Goal: Task Accomplishment & Management: Manage account settings

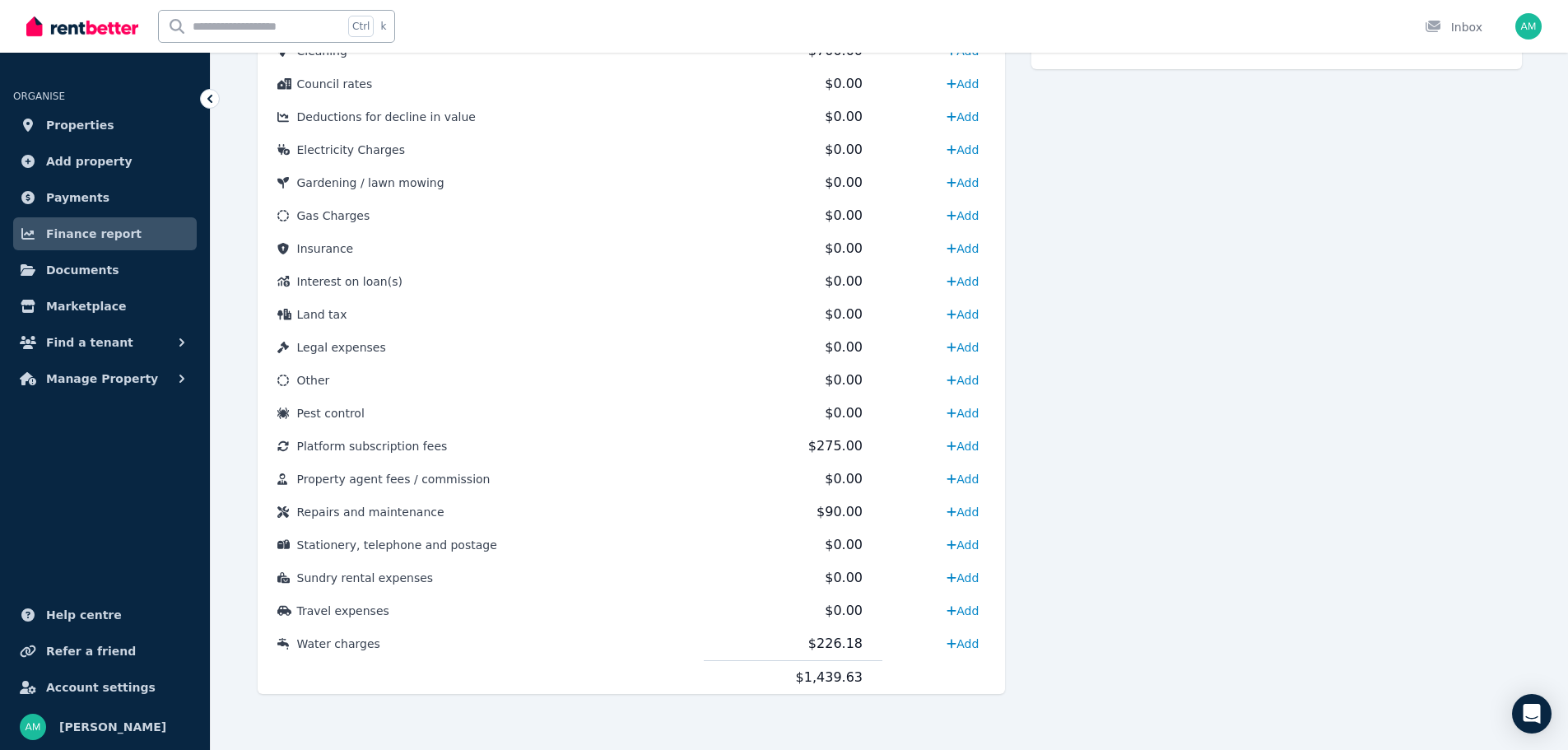
scroll to position [725, 0]
drag, startPoint x: 1240, startPoint y: 350, endPoint x: 1163, endPoint y: 502, distance: 170.4
click at [1240, 350] on div "Expense Cleaning 700" at bounding box center [1276, 202] width 489 height 1036
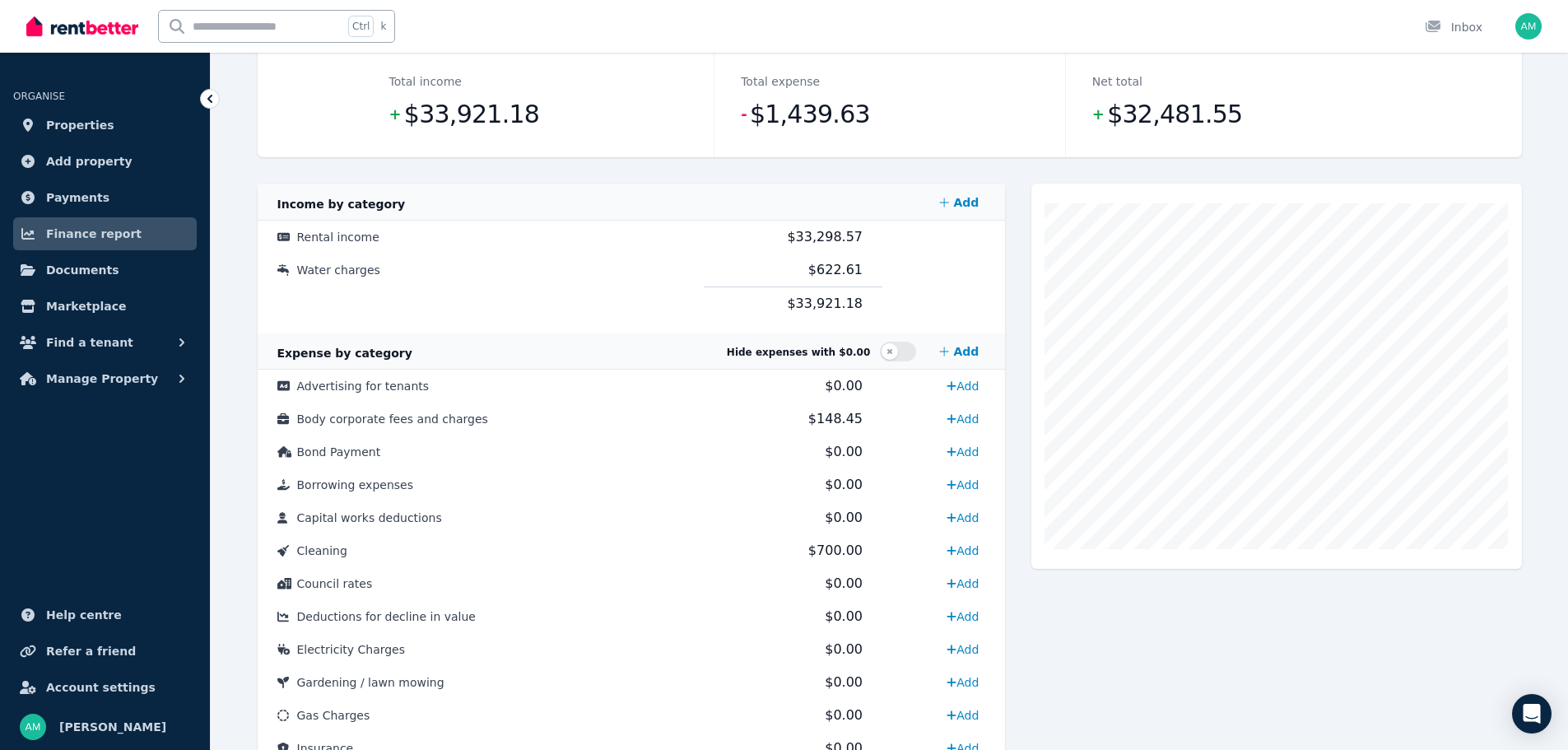
scroll to position [66, 0]
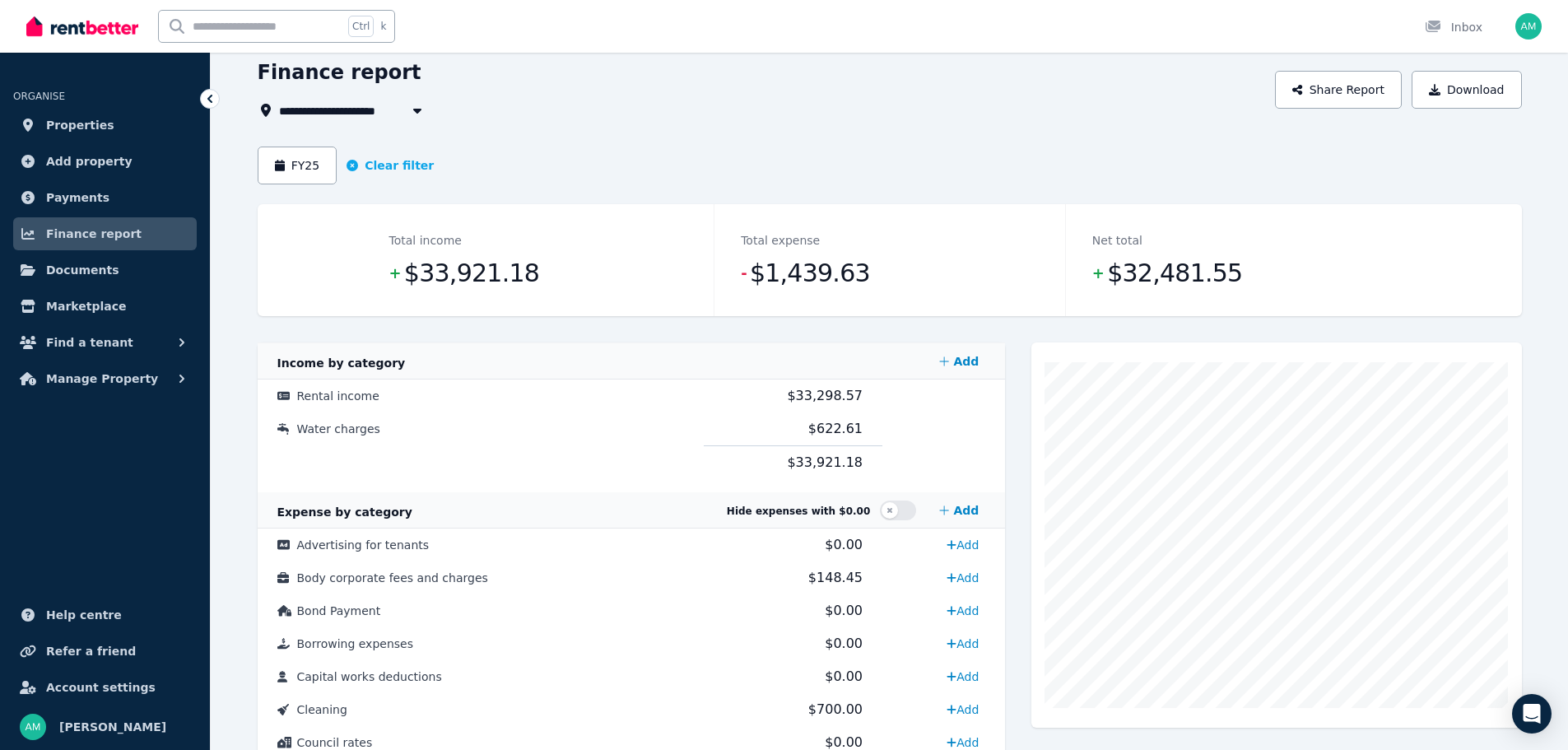
click at [359, 108] on span "[STREET_ADDRESS][PERSON_NAME]" at bounding box center [398, 109] width 239 height 19
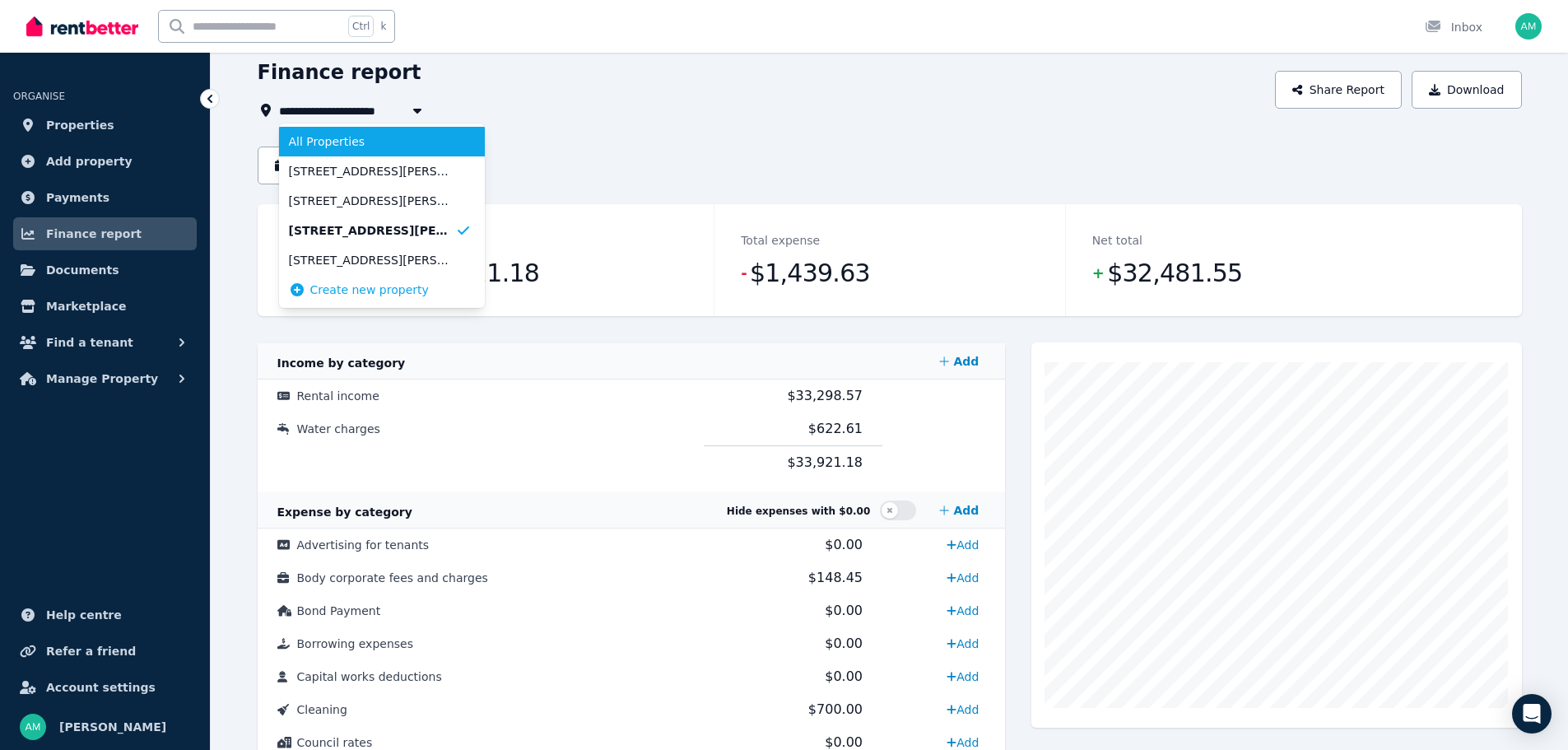
click at [352, 130] on li "All Properties" at bounding box center [382, 142] width 206 height 30
type input "**********"
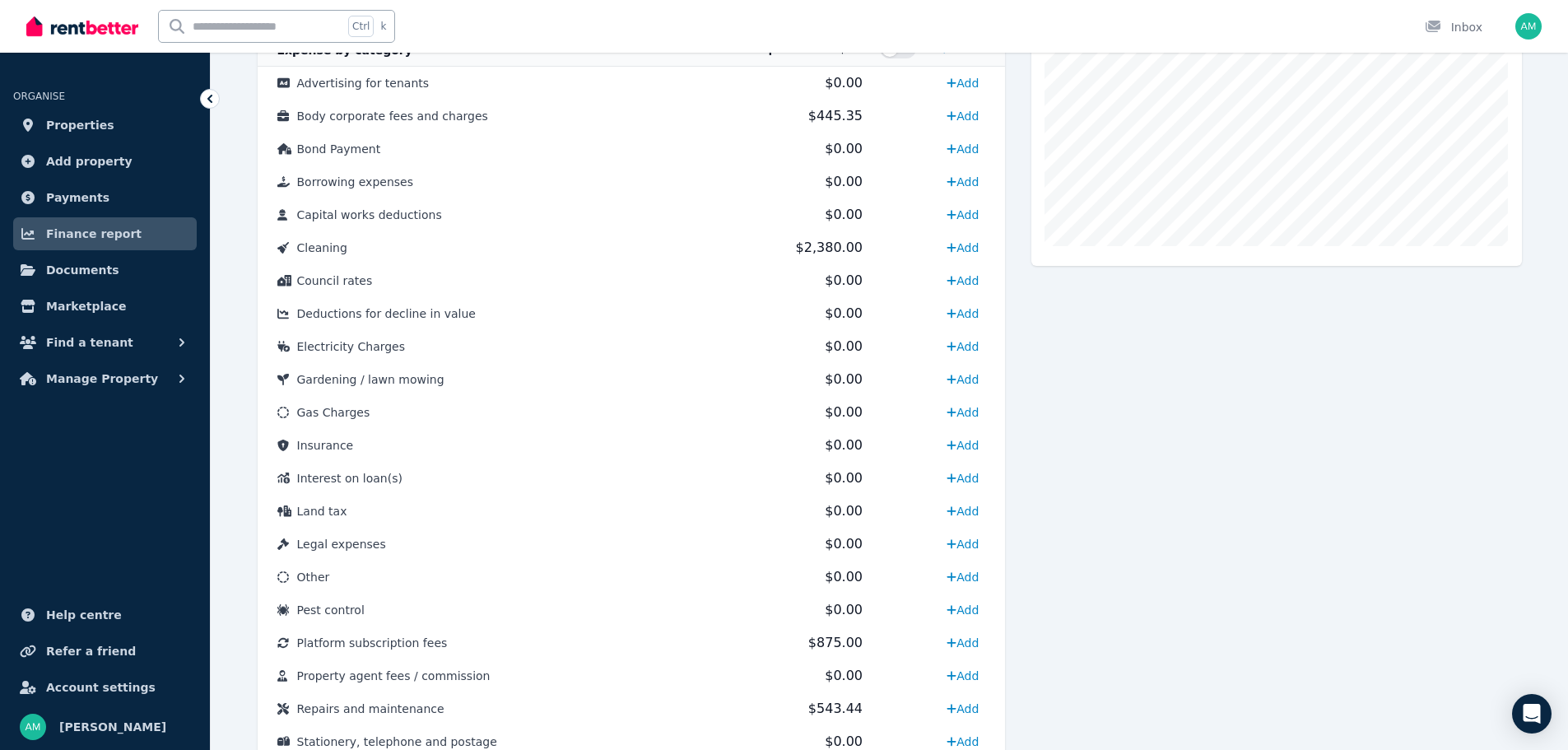
scroll to position [659, 0]
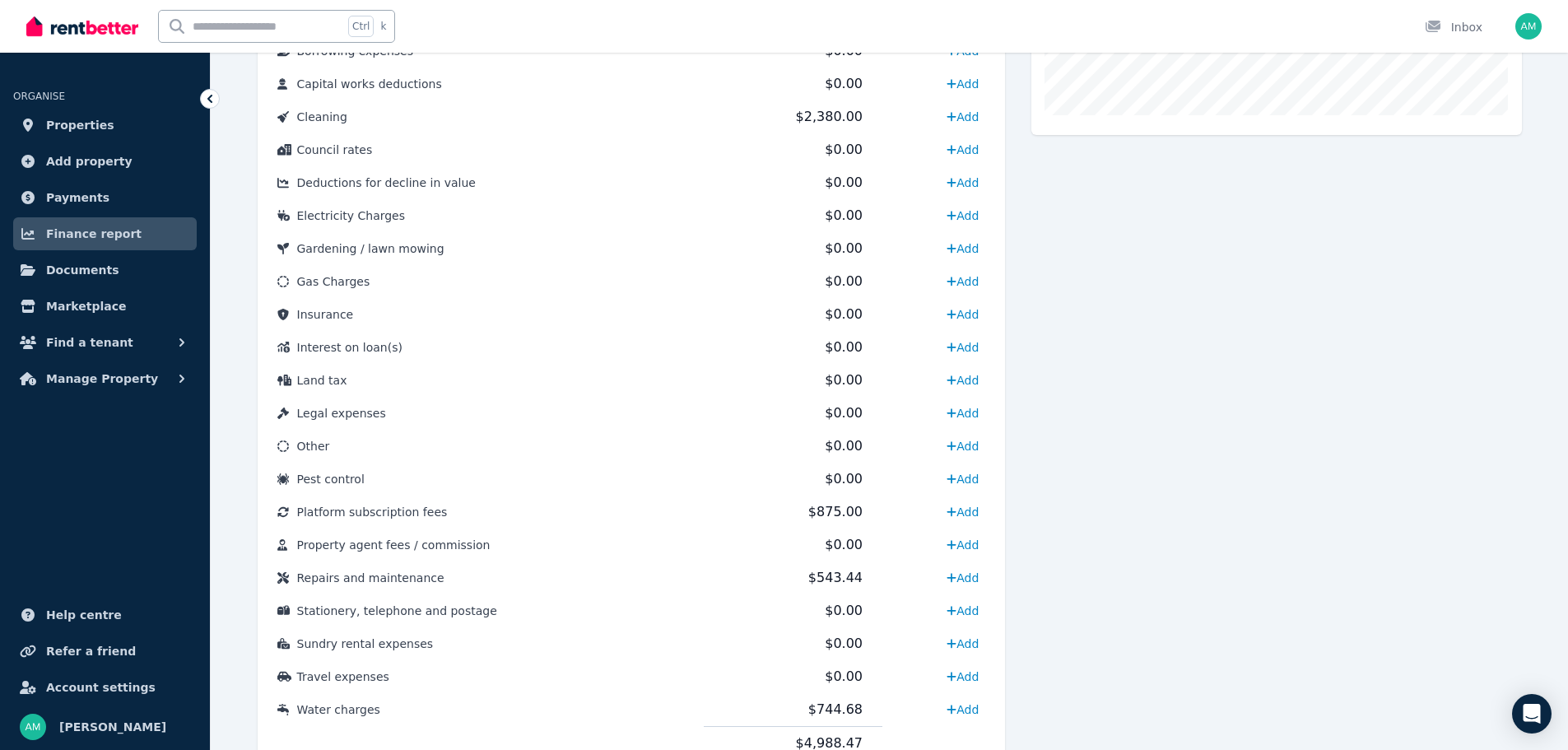
click at [1097, 413] on div "Expense Cleaning 700" at bounding box center [1276, 268] width 489 height 1036
click at [835, 577] on span "$543.44" at bounding box center [835, 578] width 55 height 16
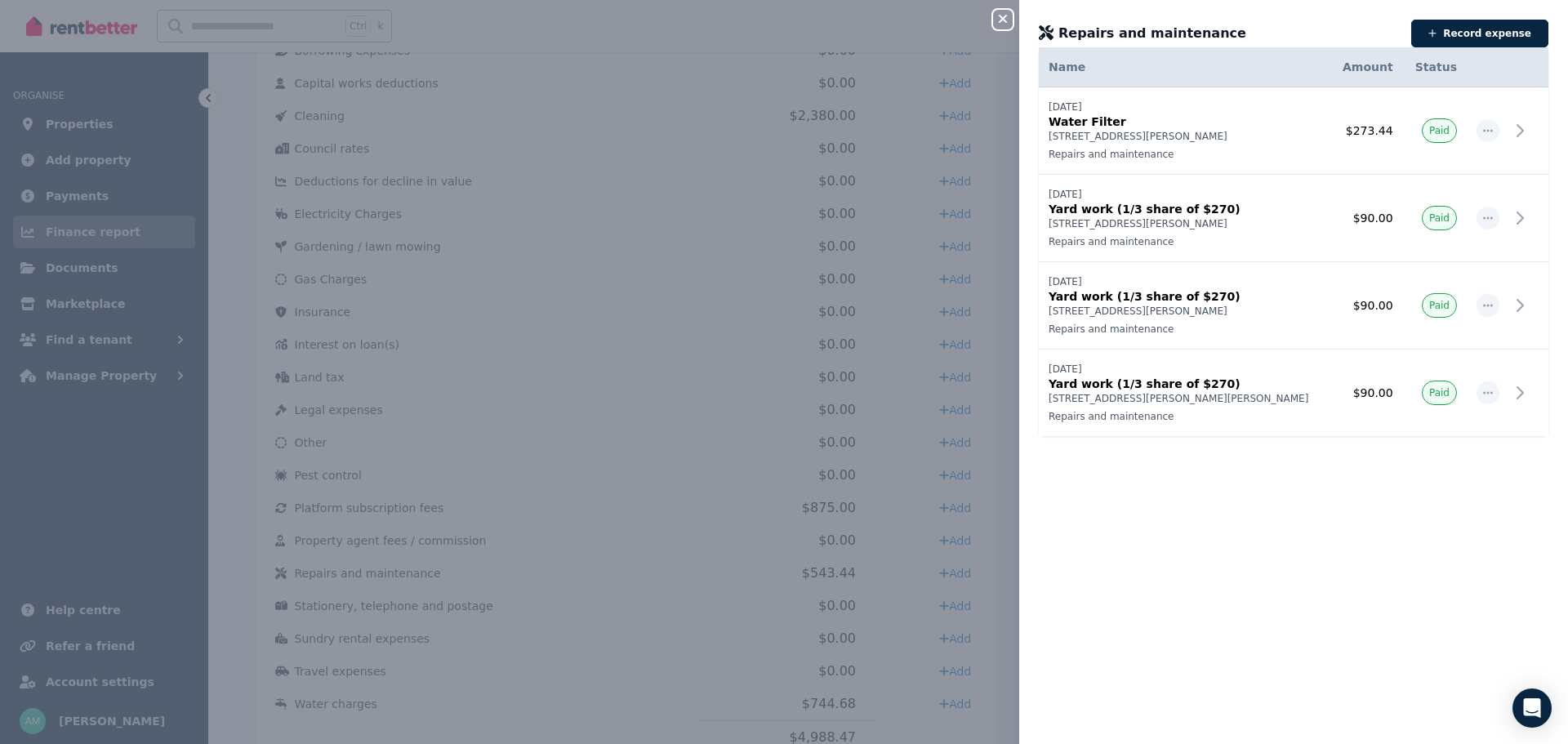
click at [1200, 234] on td "[DATE] Yard work (1/3 share of $270) [STREET_ADDRESS][PERSON_NAME][PERSON_NAME]…" at bounding box center [1185, 218] width 291 height 87
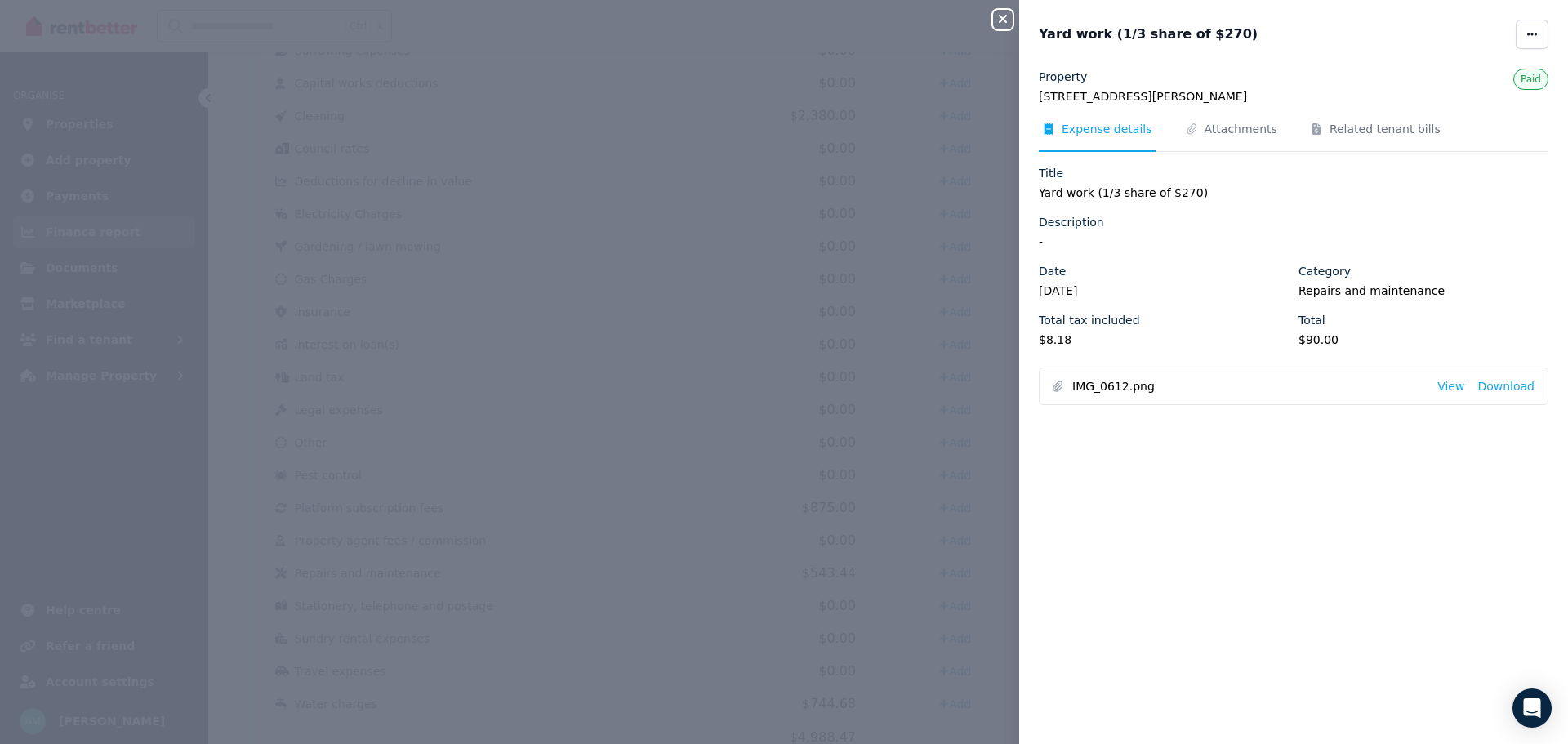
click at [1134, 384] on span "IMG_0612.png" at bounding box center [1248, 386] width 352 height 17
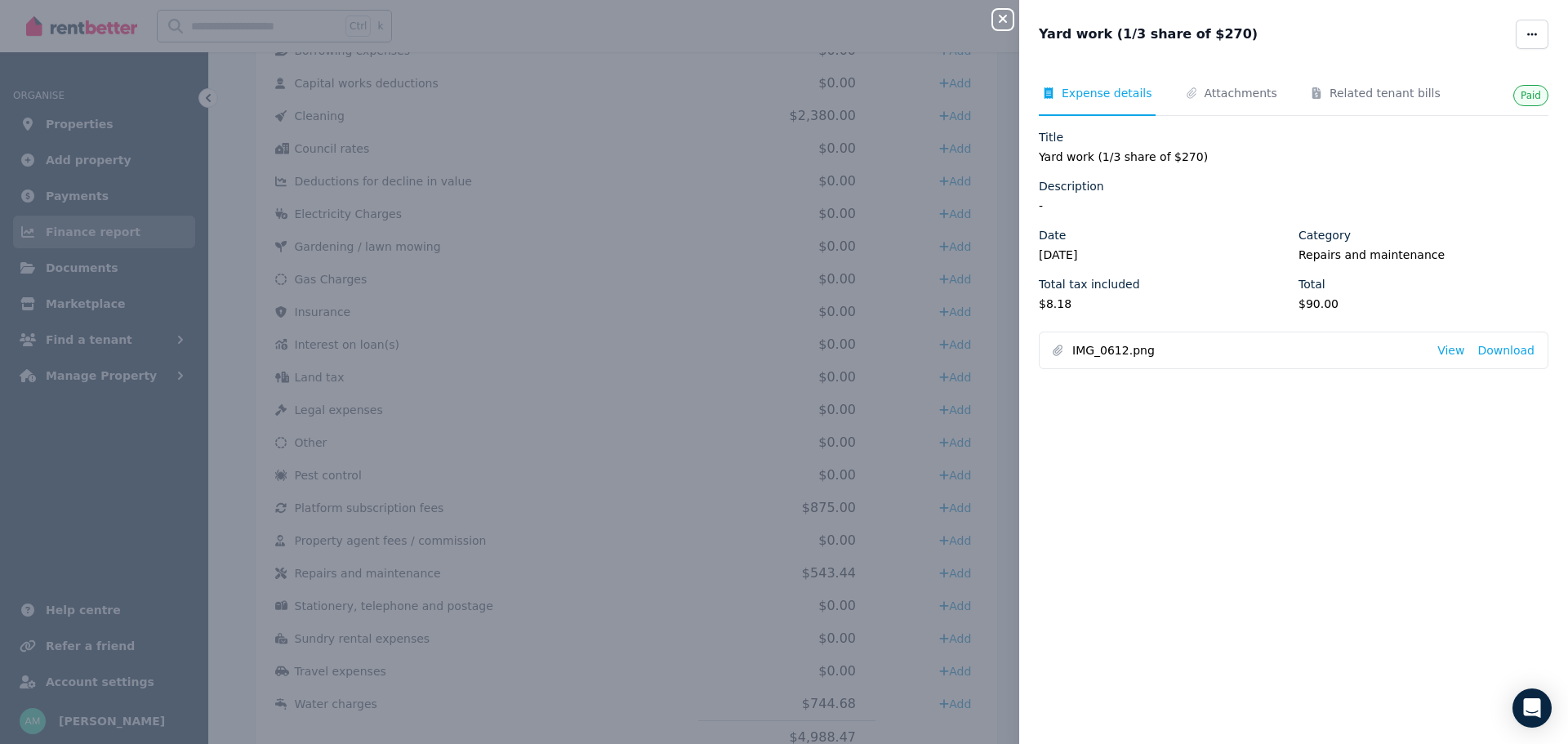
click at [1445, 344] on link "View" at bounding box center [1450, 350] width 27 height 17
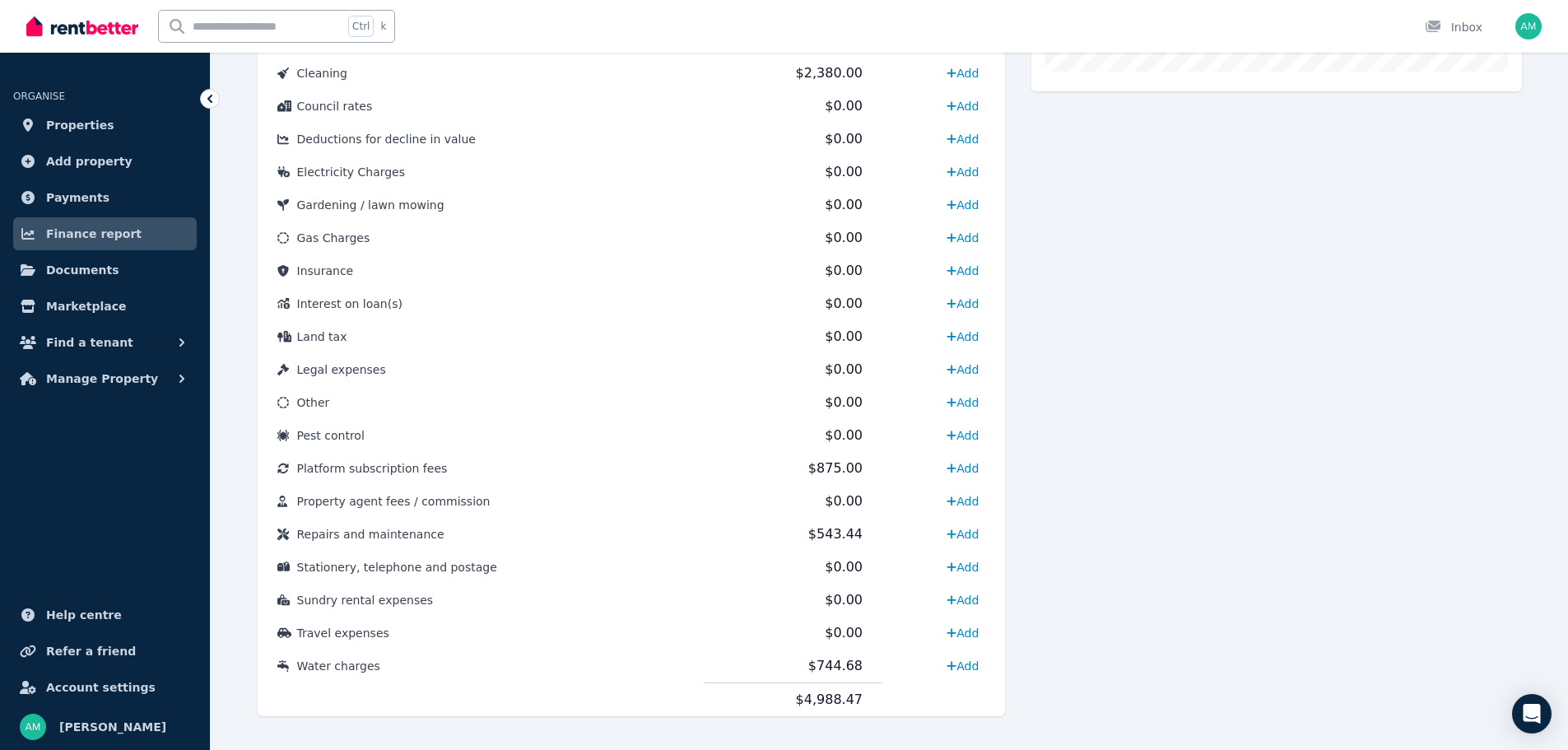
scroll to position [725, 0]
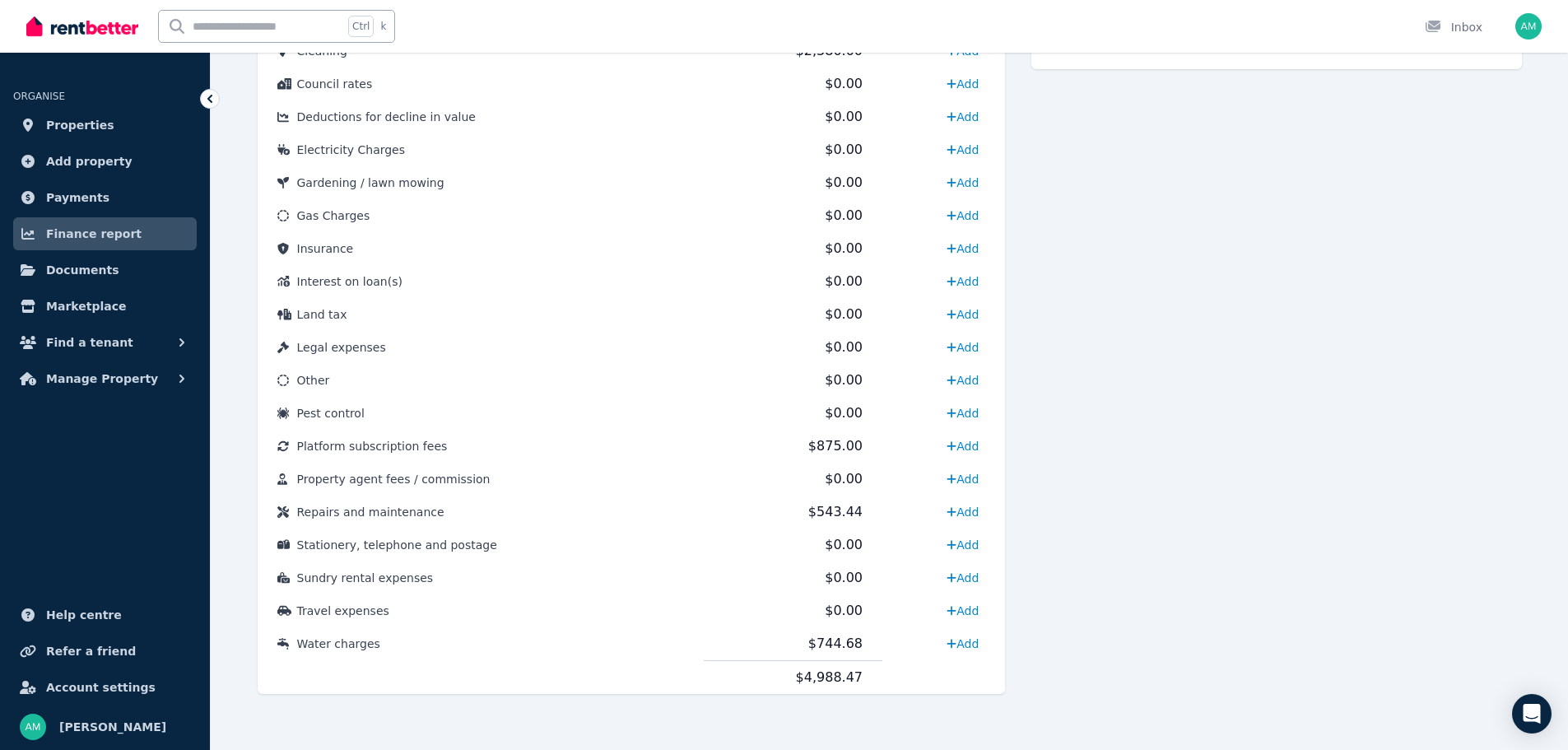
click at [382, 512] on span "Repairs and maintenance" at bounding box center [371, 512] width 147 height 13
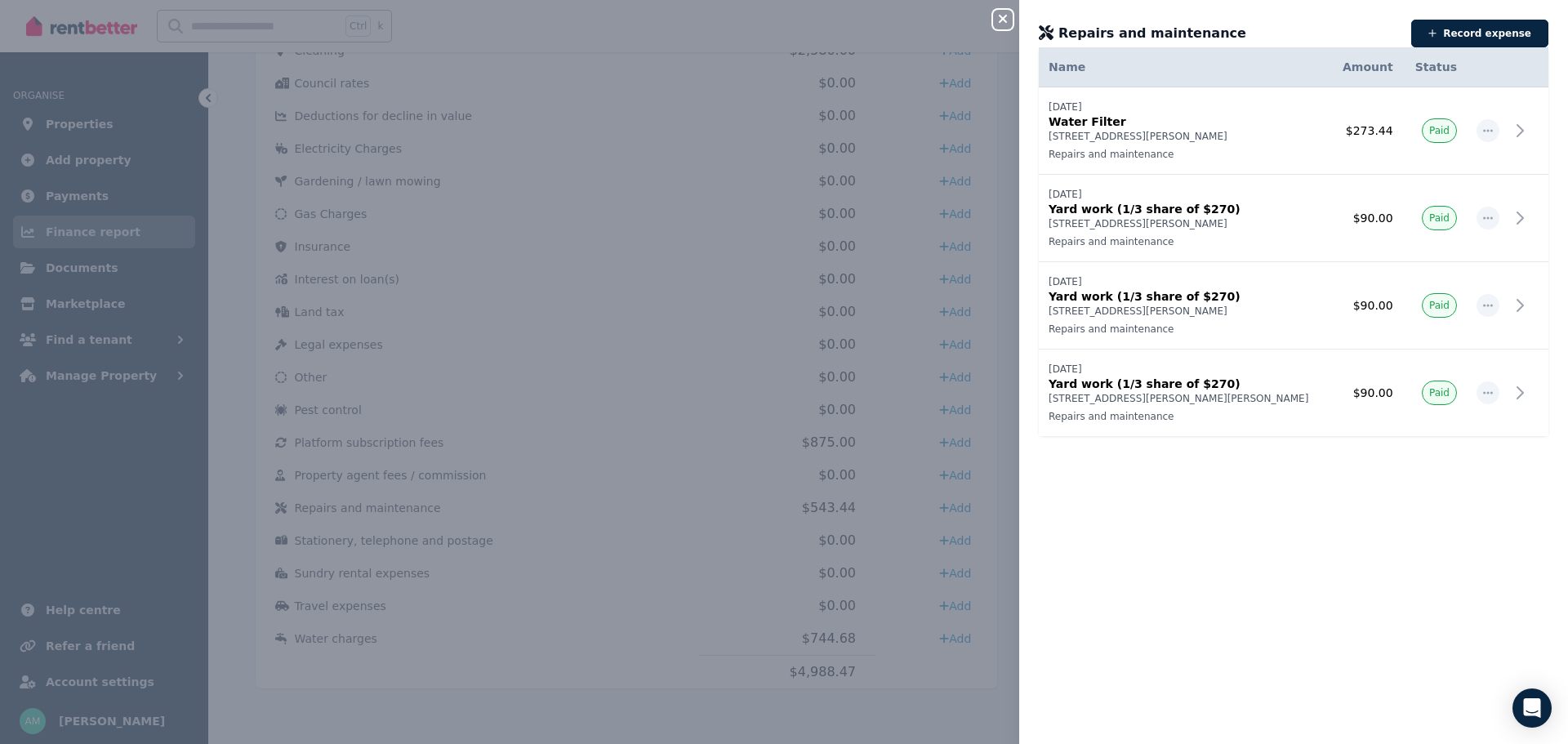
click at [1487, 223] on div at bounding box center [1488, 218] width 23 height 23
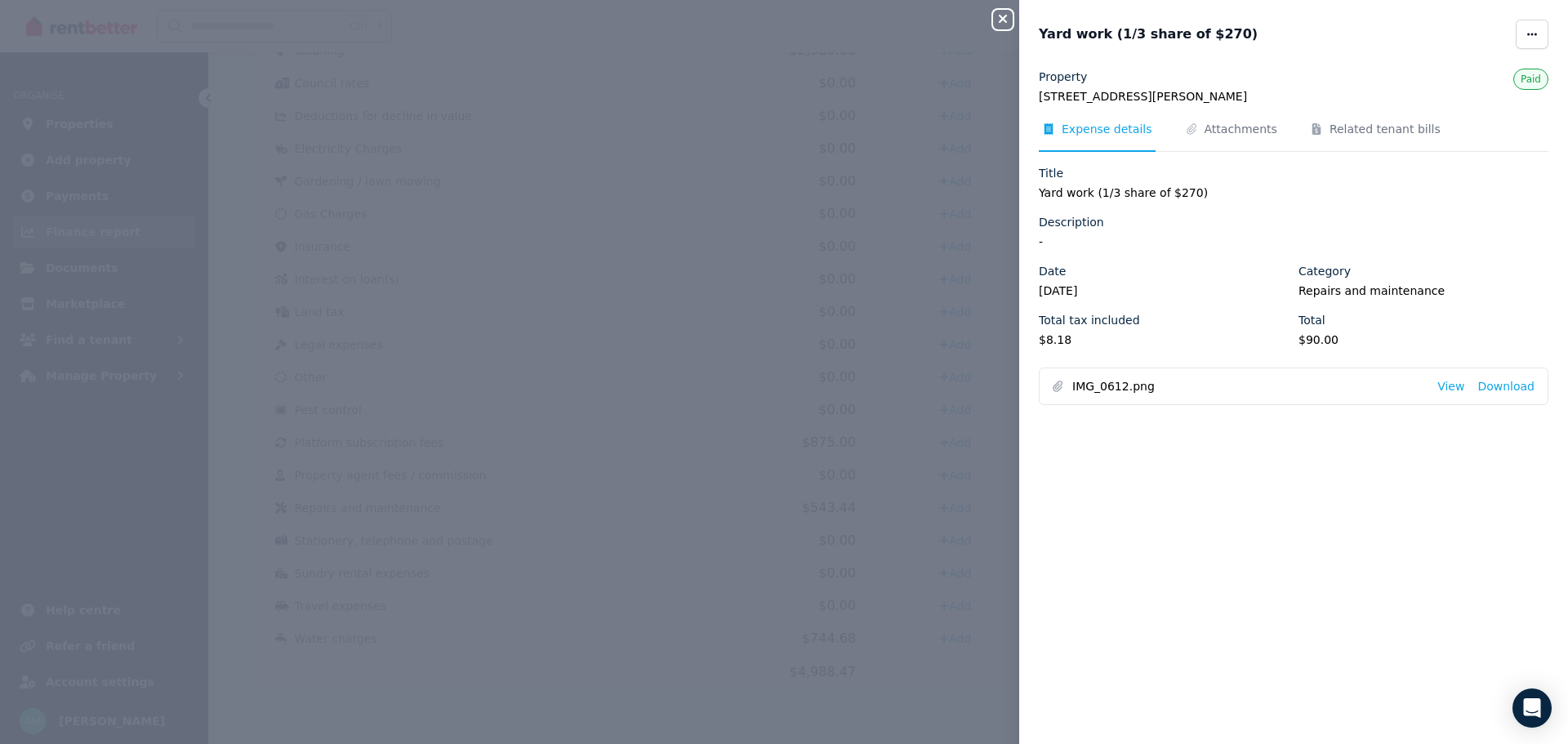
click at [1528, 37] on span "button" at bounding box center [1533, 34] width 33 height 29
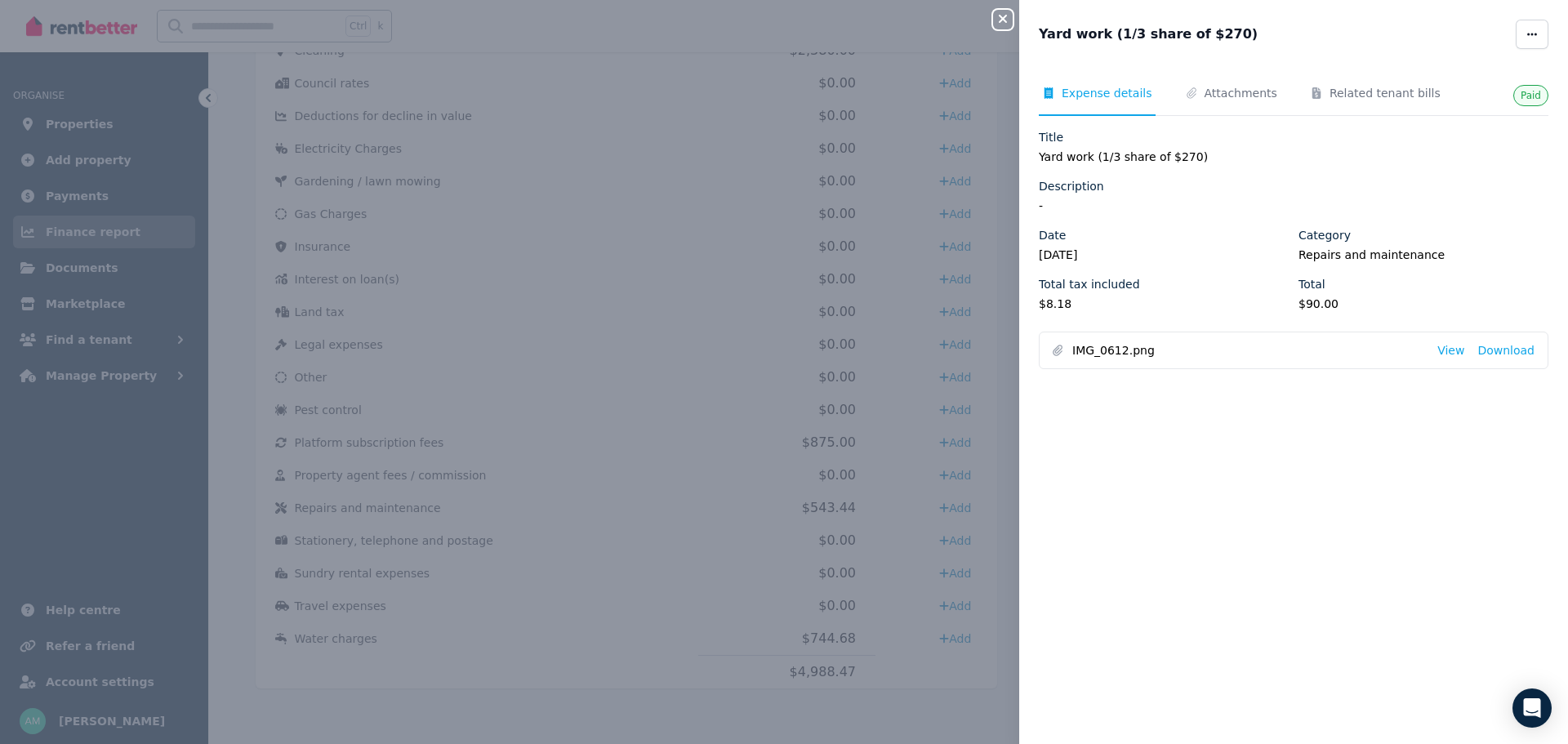
click at [1528, 35] on icon "button" at bounding box center [1532, 34] width 10 height 3
click at [1479, 112] on span "Delete expense" at bounding box center [1483, 114] width 105 height 19
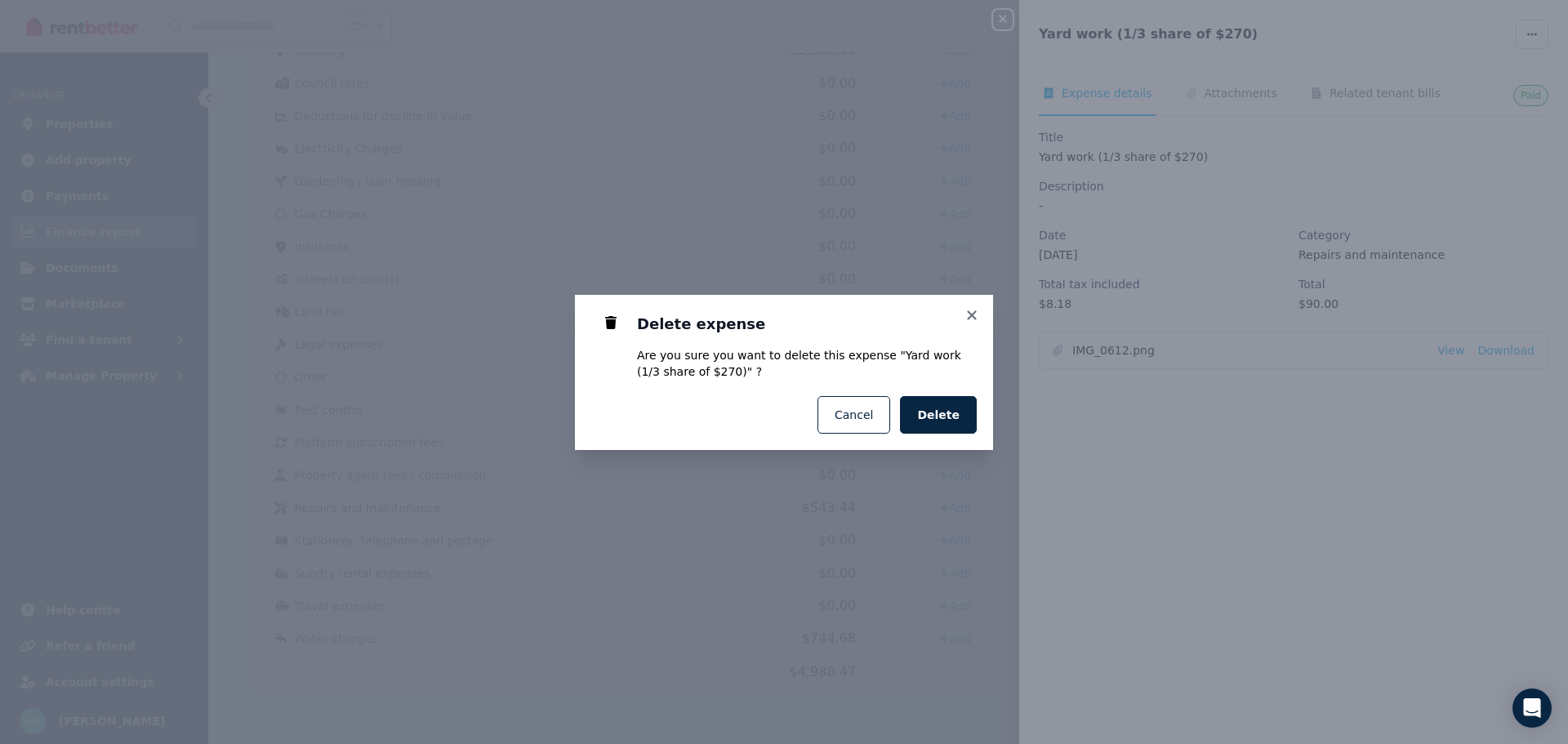
click at [935, 418] on span "Delete" at bounding box center [938, 415] width 42 height 17
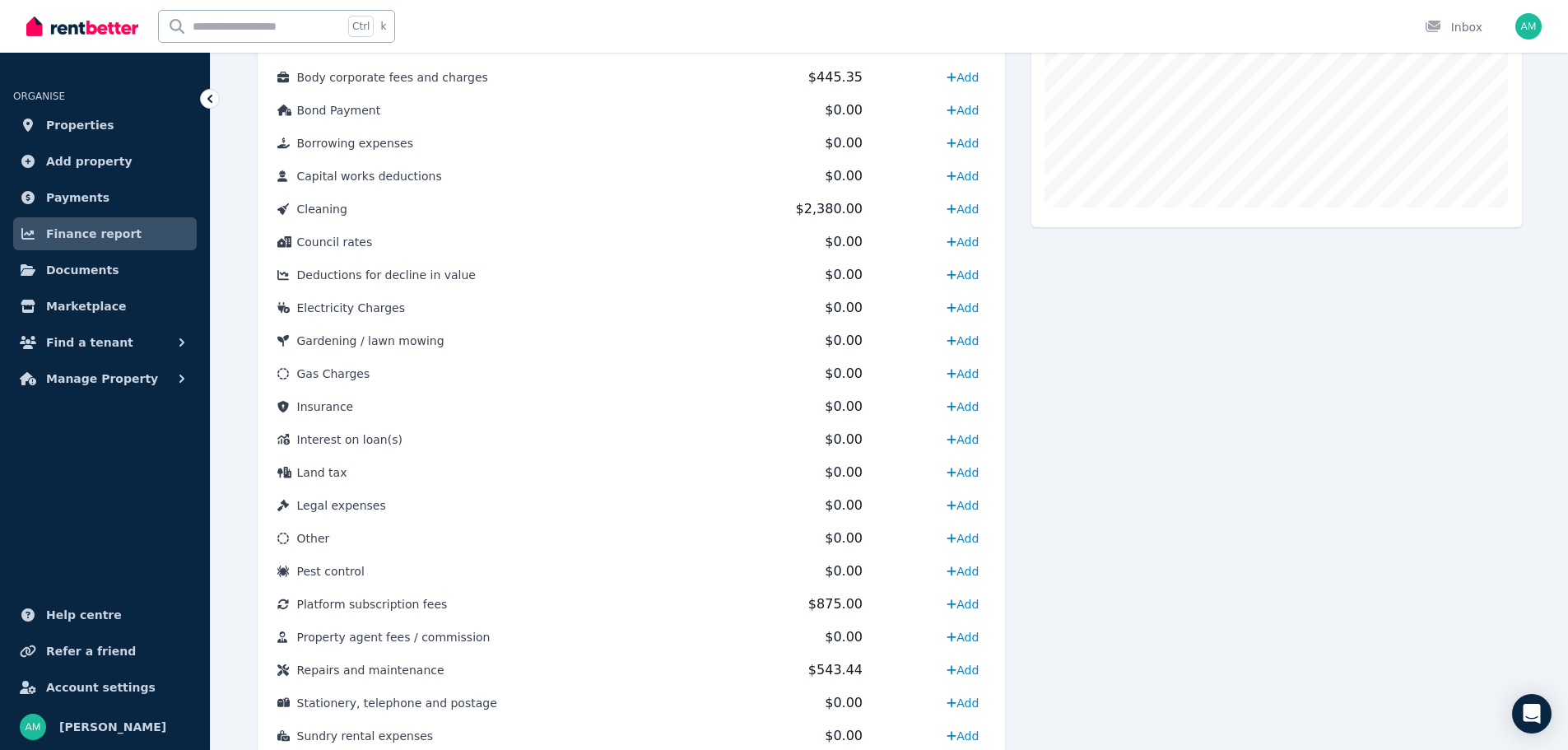
scroll to position [642, 0]
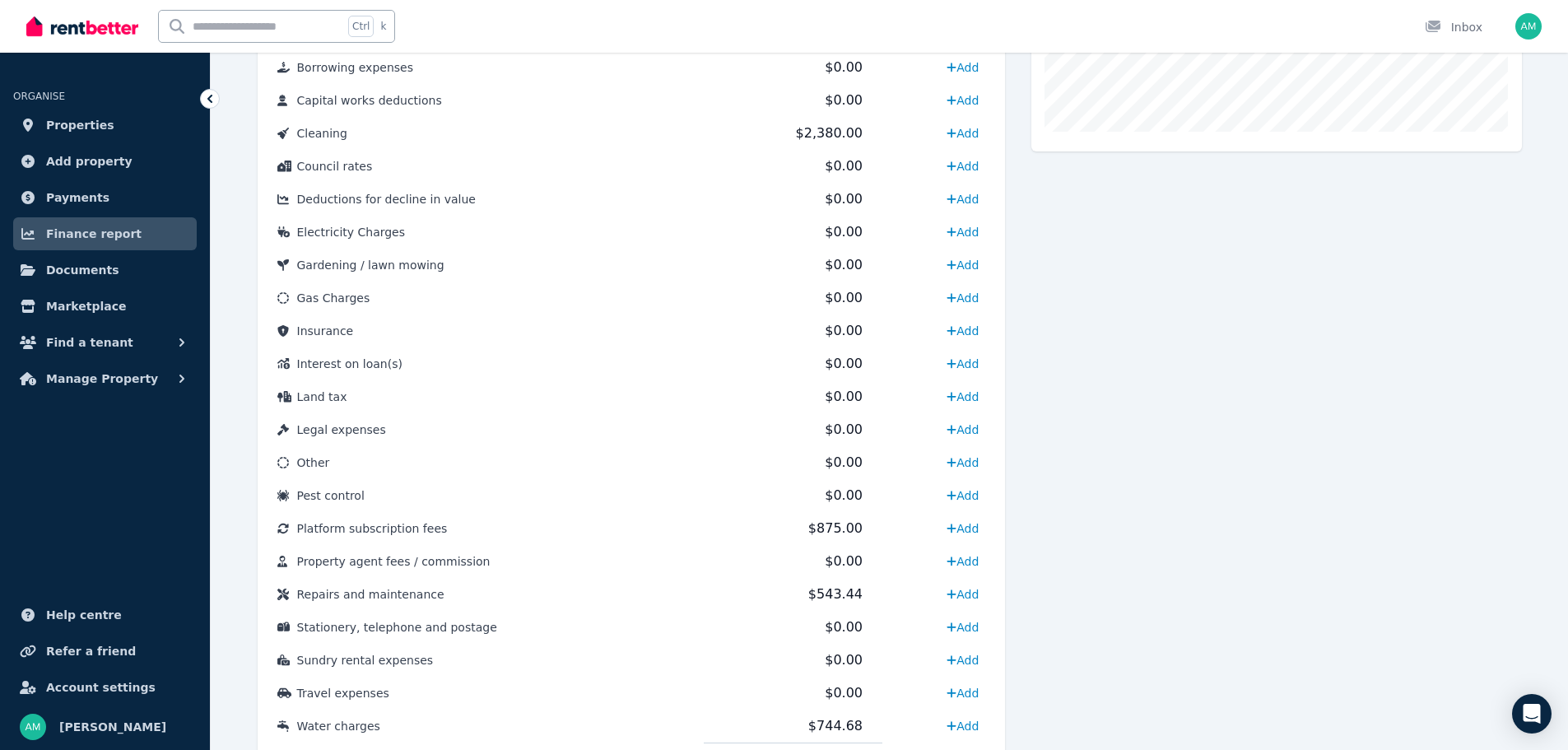
click at [815, 598] on span "$543.44" at bounding box center [835, 593] width 55 height 16
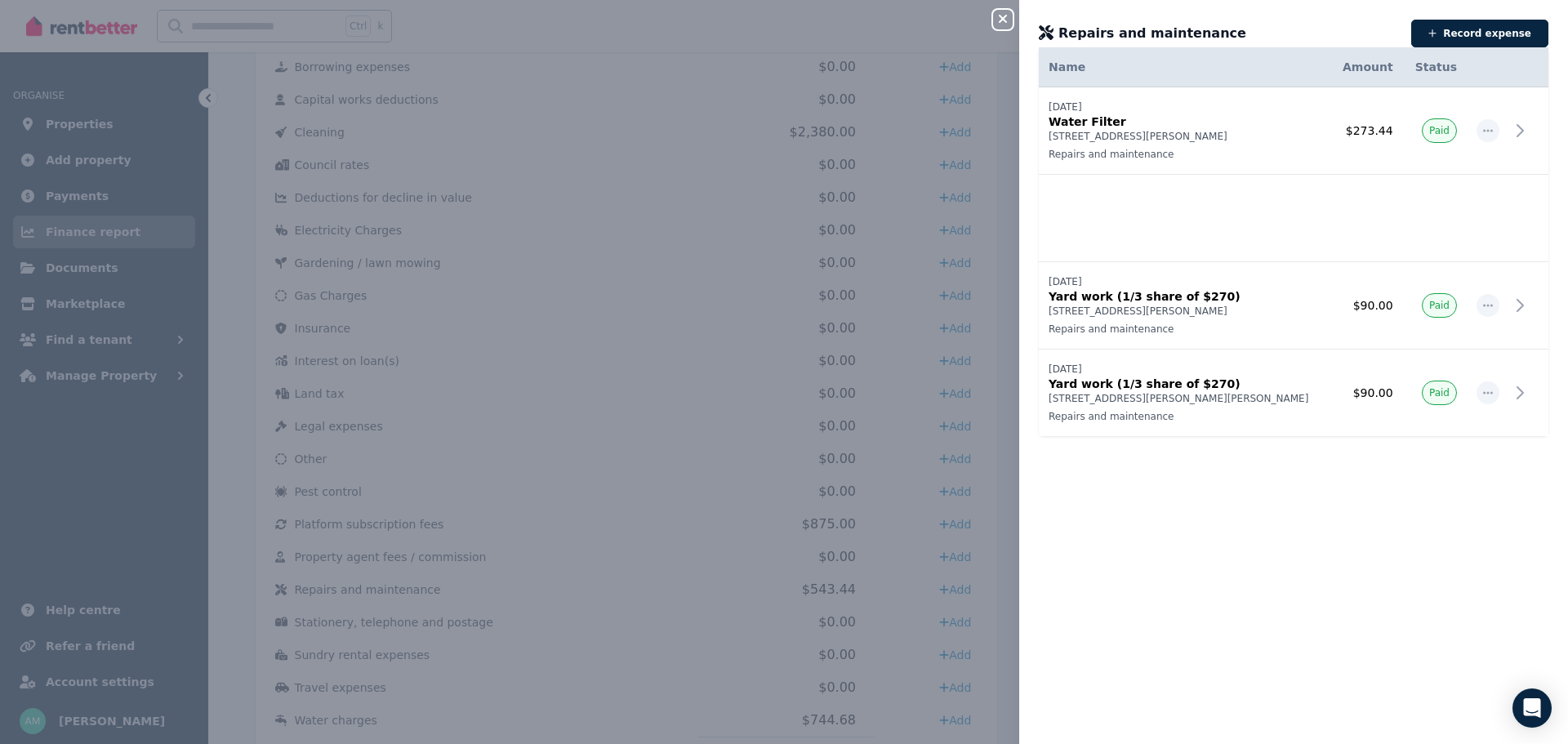
click at [1482, 306] on span "button" at bounding box center [1488, 305] width 23 height 23
click at [1429, 381] on span "Delete expense" at bounding box center [1435, 382] width 105 height 19
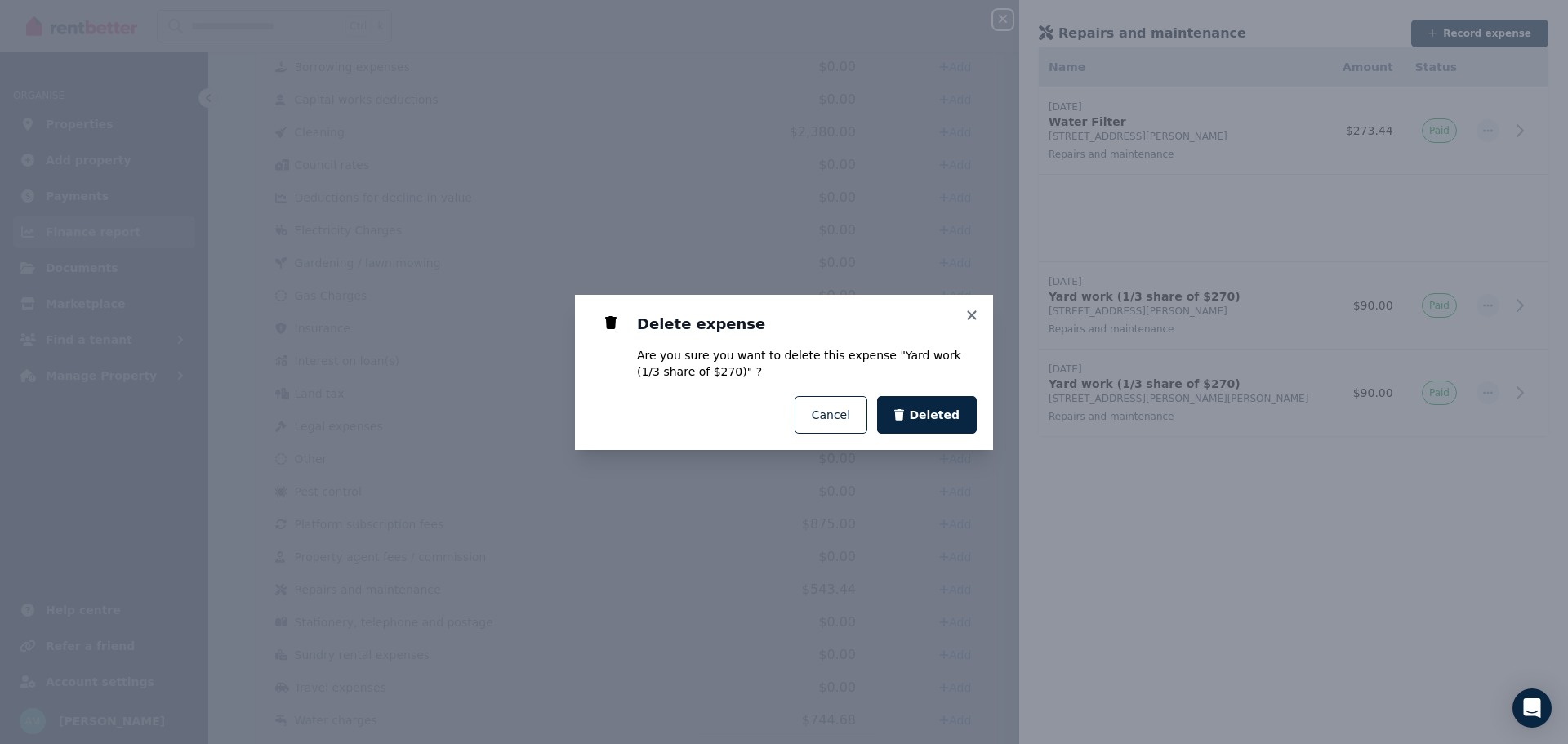
click at [954, 407] on span "Deleted" at bounding box center [934, 415] width 51 height 17
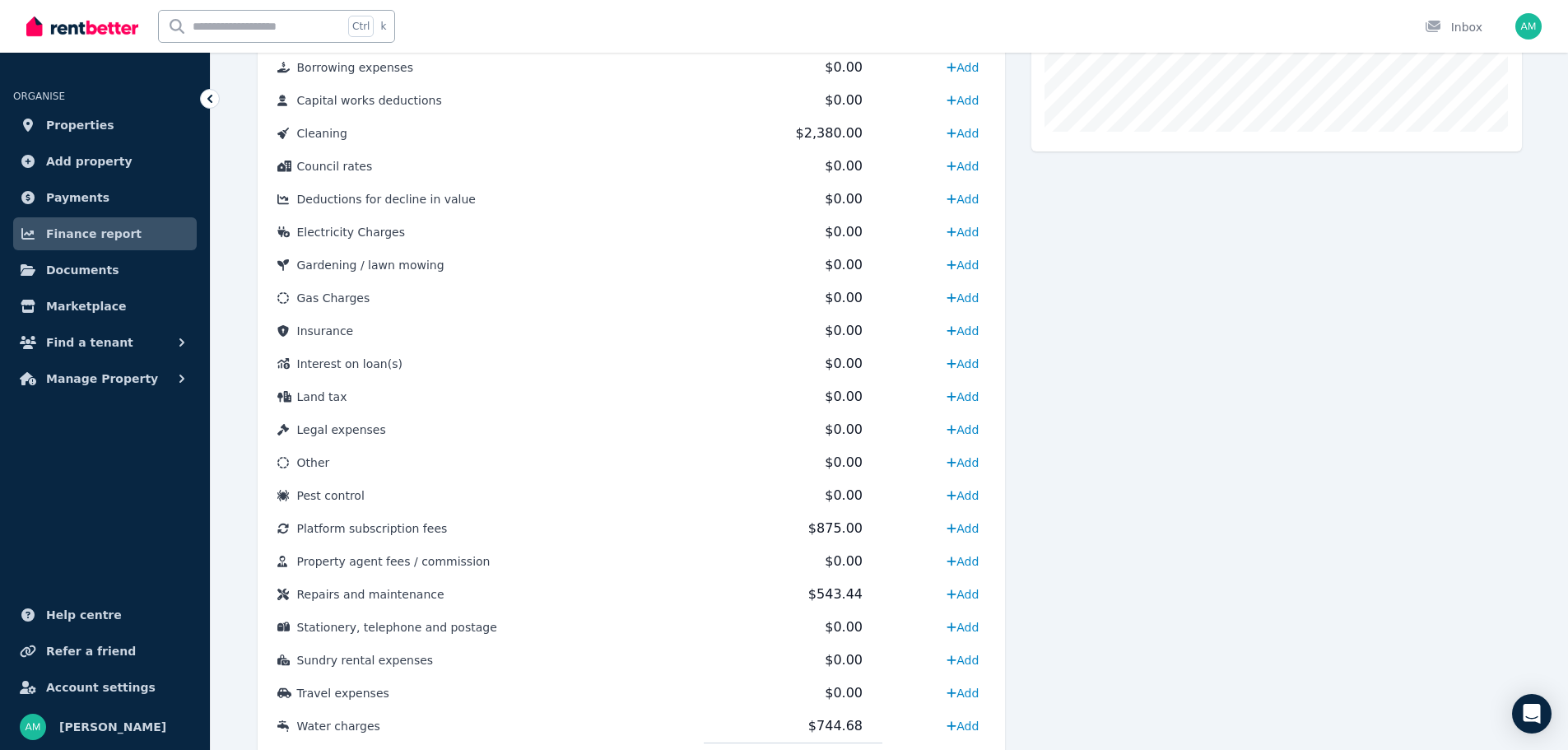
click at [830, 594] on span "$543.44" at bounding box center [835, 593] width 55 height 16
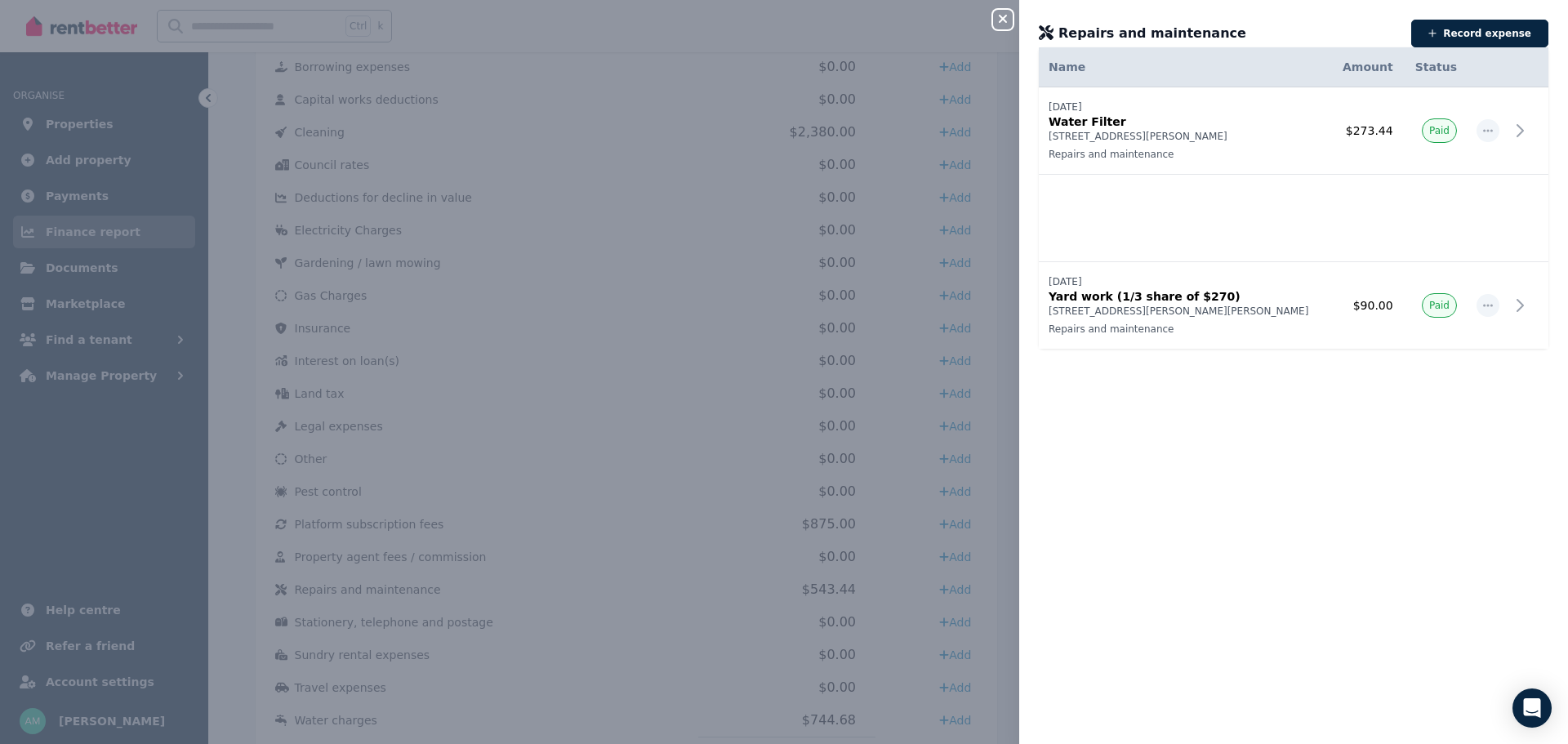
click at [1483, 304] on icon "button" at bounding box center [1488, 304] width 10 height 3
click at [1420, 385] on span "Delete expense" at bounding box center [1435, 382] width 105 height 19
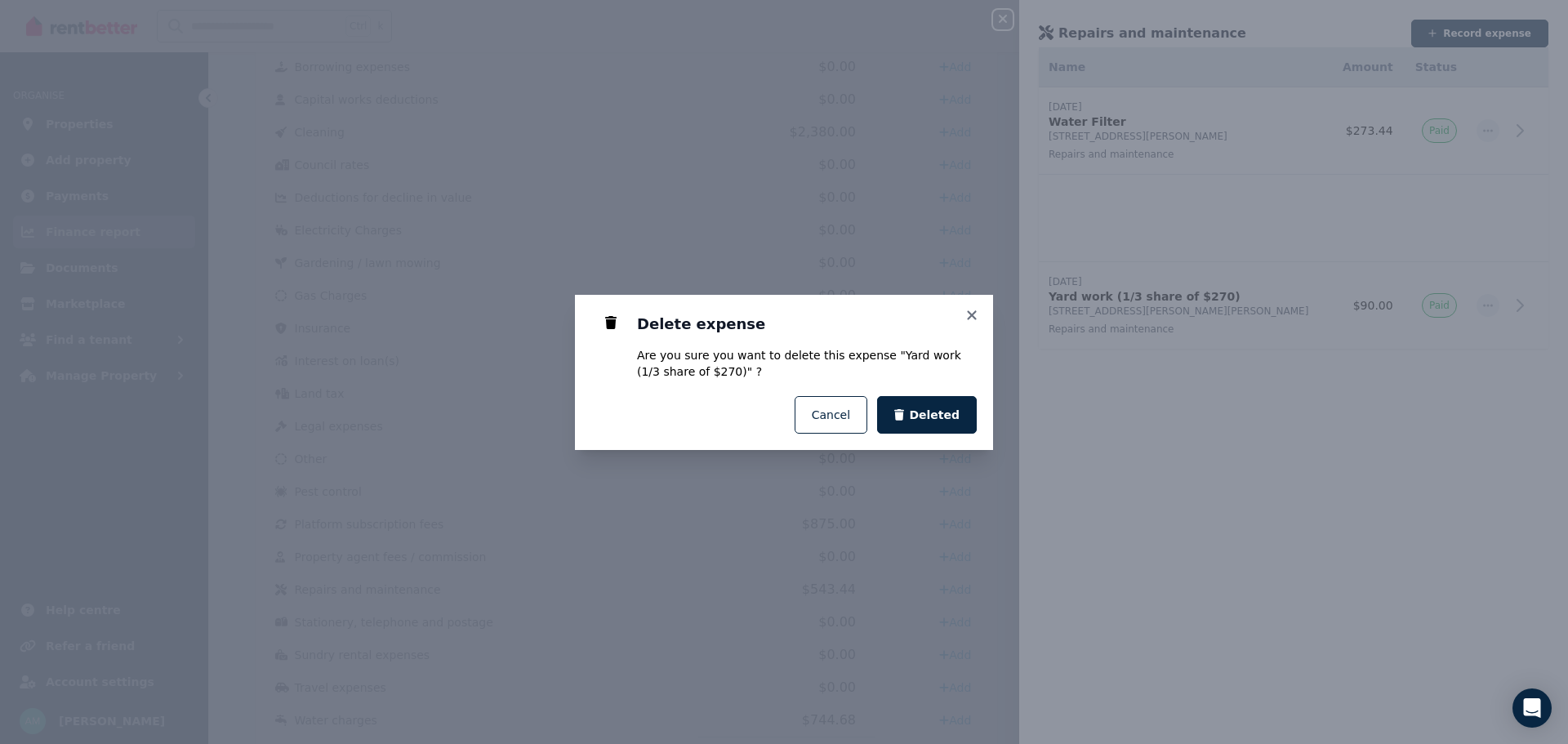
click at [954, 413] on span "Deleted" at bounding box center [934, 415] width 51 height 17
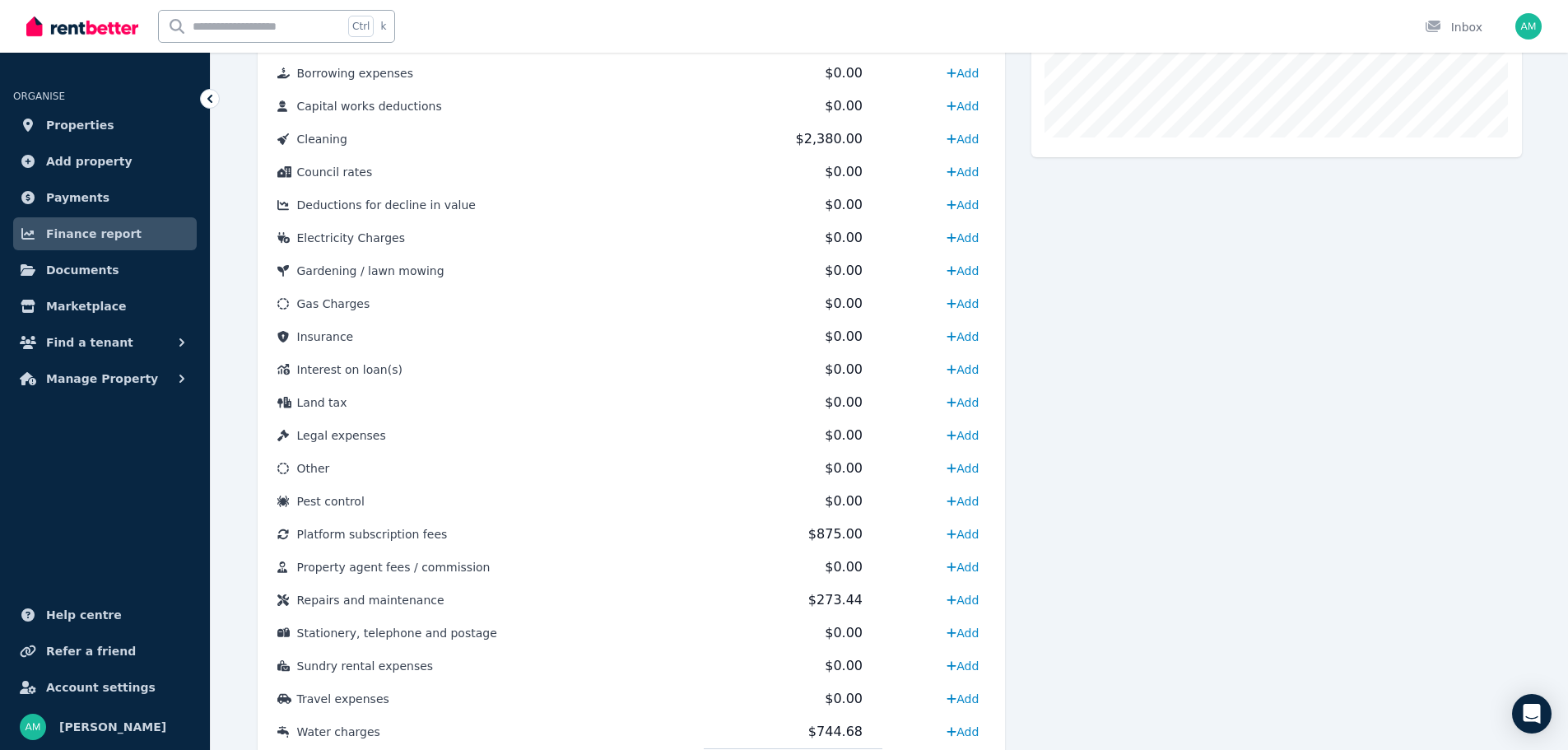
scroll to position [676, 0]
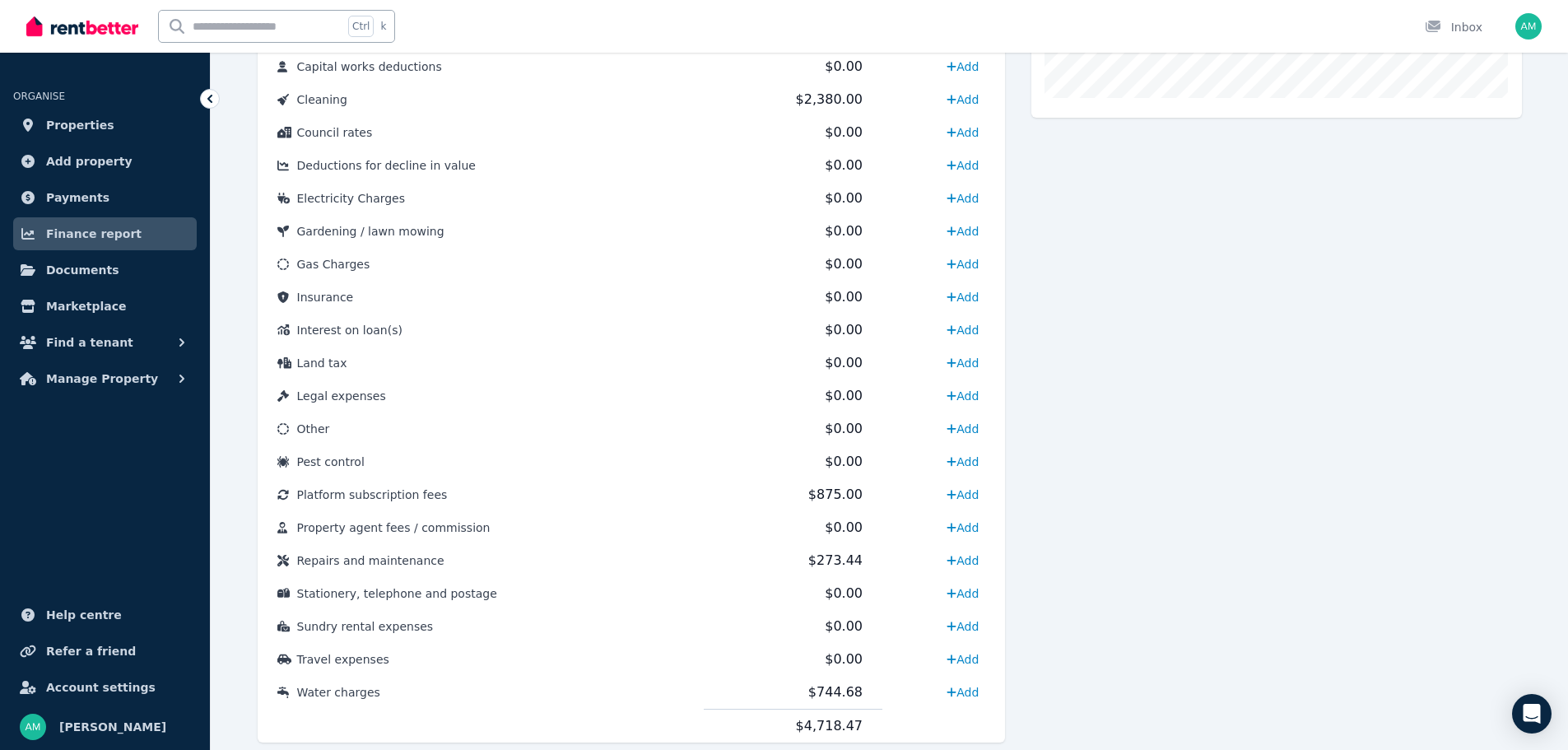
click at [828, 565] on span "$273.44" at bounding box center [835, 560] width 55 height 16
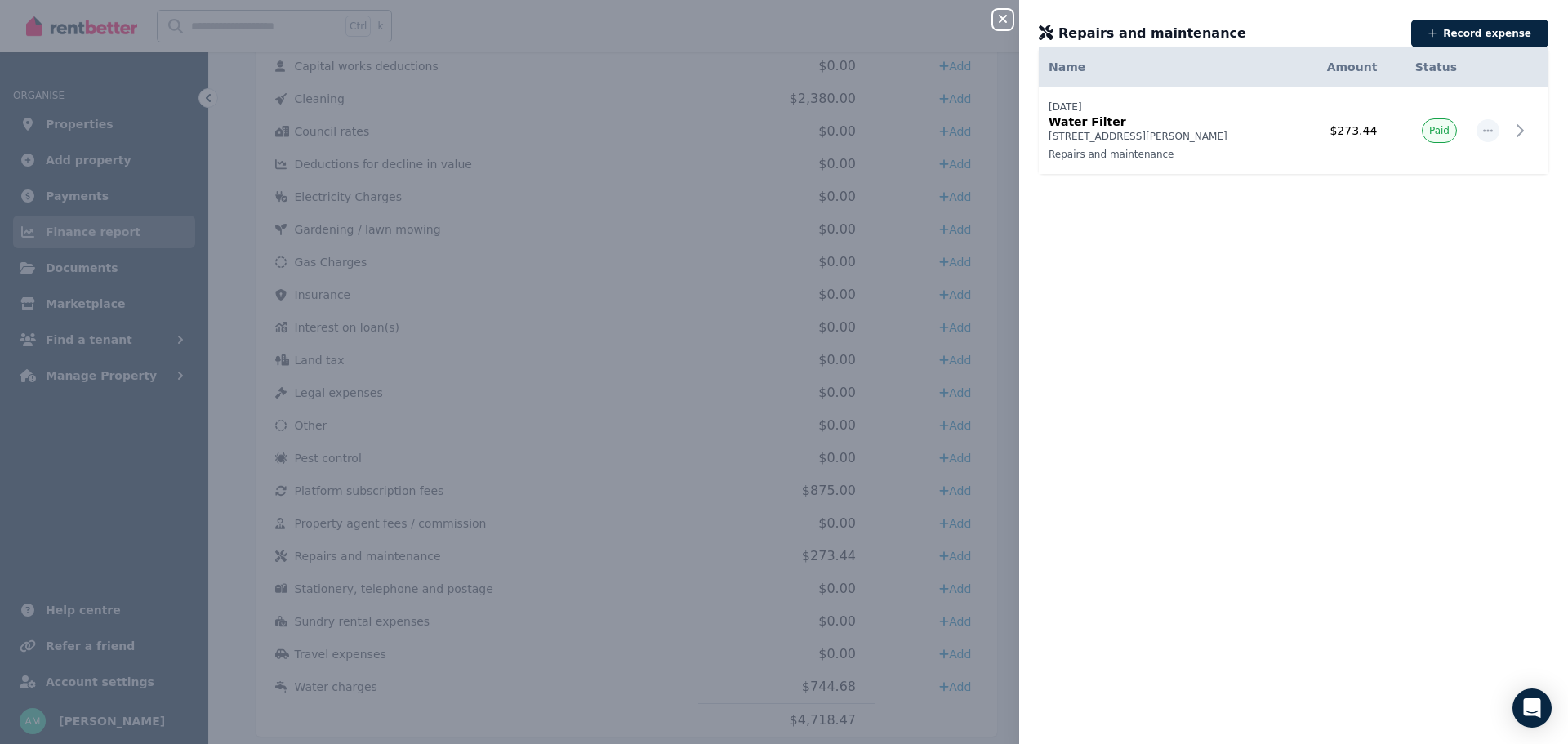
click at [1004, 21] on icon "button" at bounding box center [1002, 18] width 8 height 8
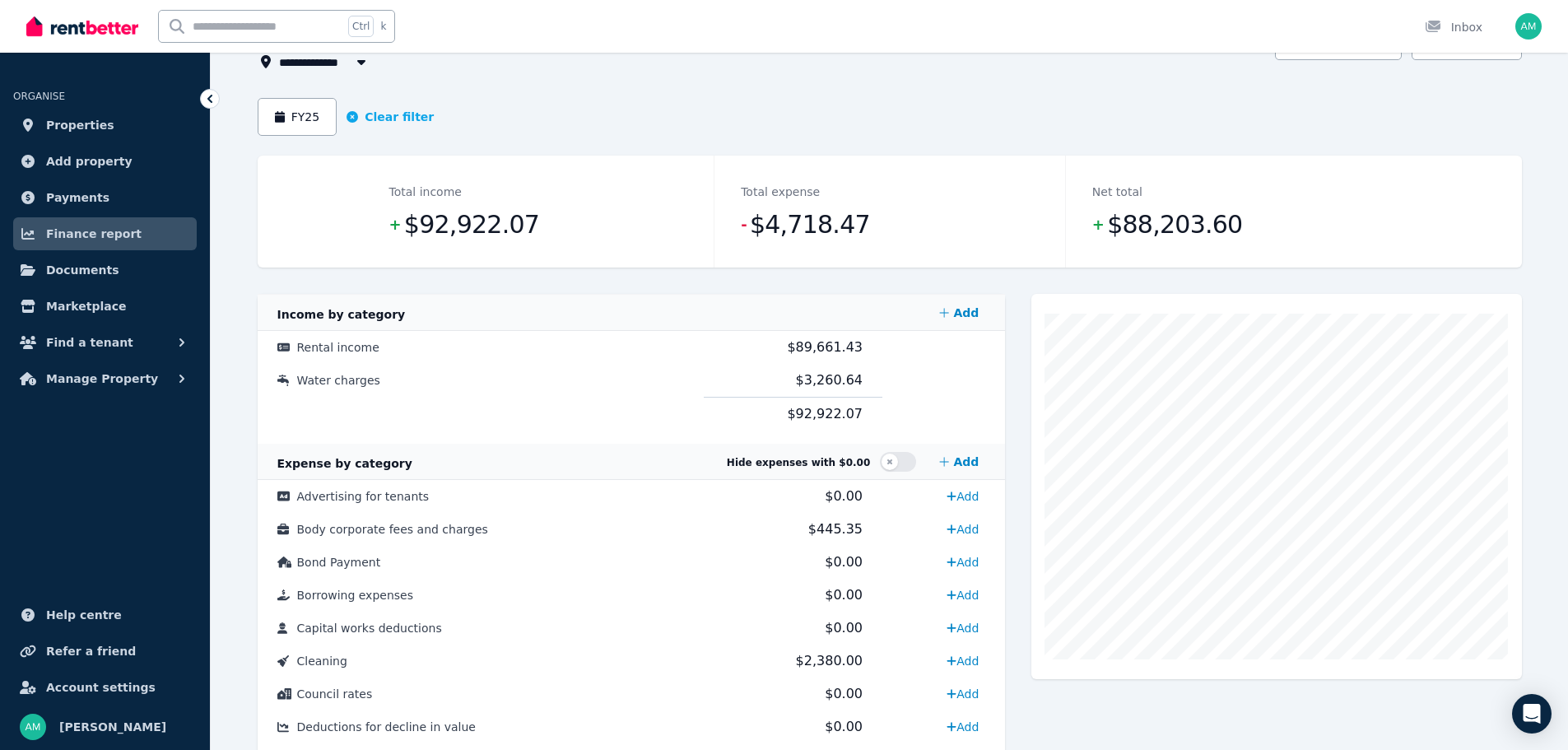
scroll to position [0, 0]
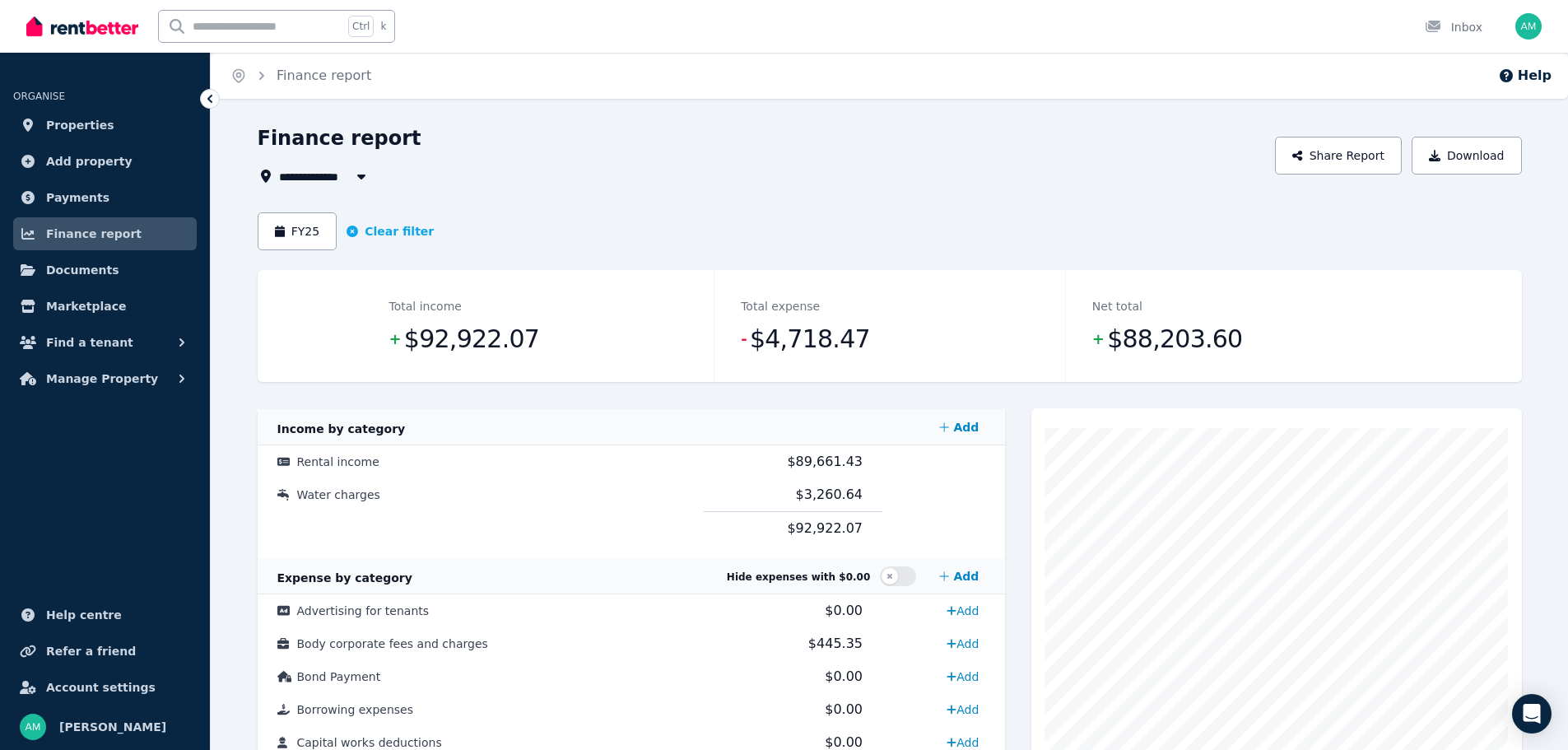
click at [332, 177] on span "All Properties" at bounding box center [332, 175] width 107 height 19
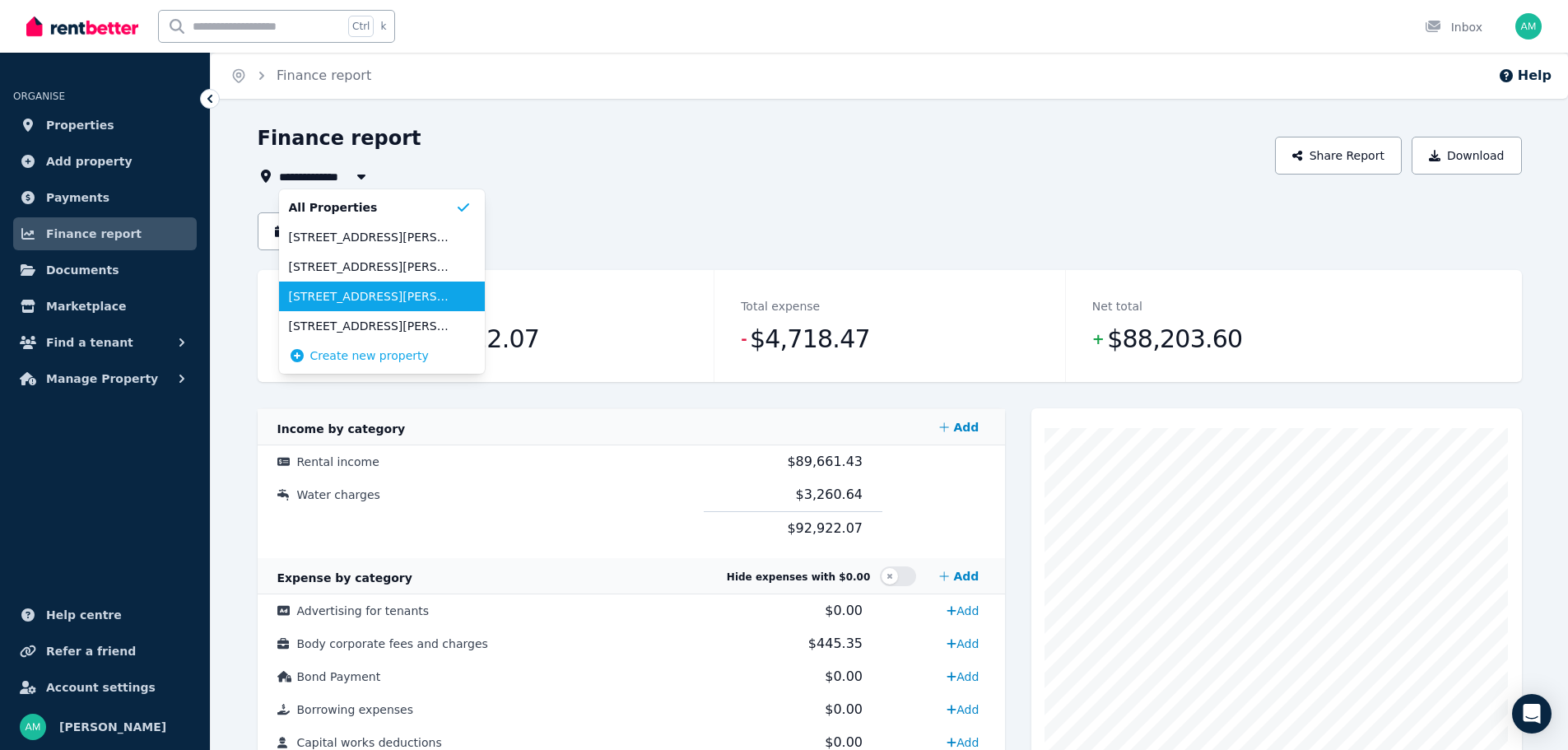
click at [303, 292] on span "[STREET_ADDRESS][PERSON_NAME]" at bounding box center [372, 297] width 166 height 17
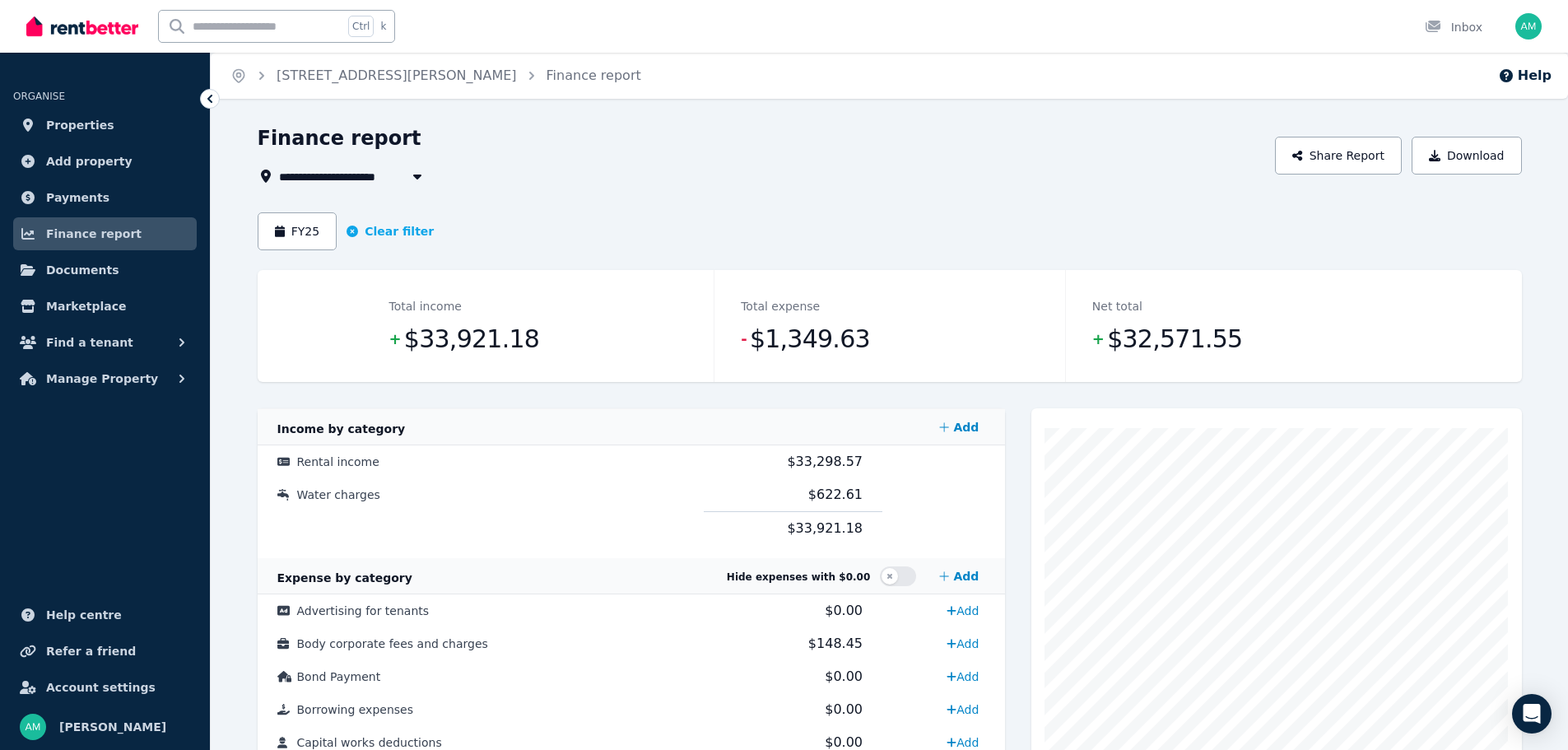
click at [294, 231] on button "FY25" at bounding box center [297, 231] width 80 height 38
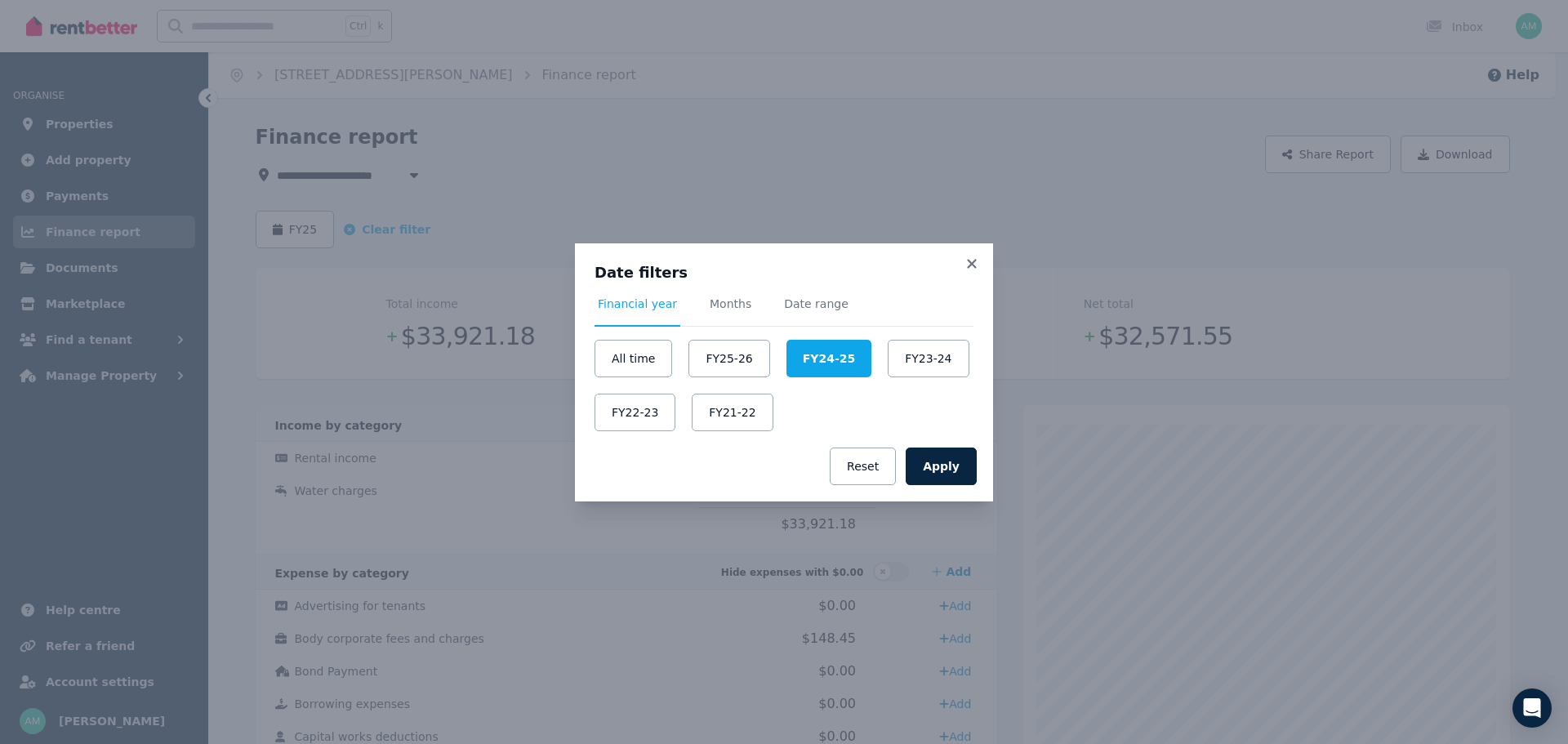
click at [705, 149] on div "Date filters Financial year Months Date range All time FY25-26 FY24-25 FY23-24 …" at bounding box center [784, 372] width 1568 height 744
click at [974, 262] on icon at bounding box center [972, 264] width 9 height 9
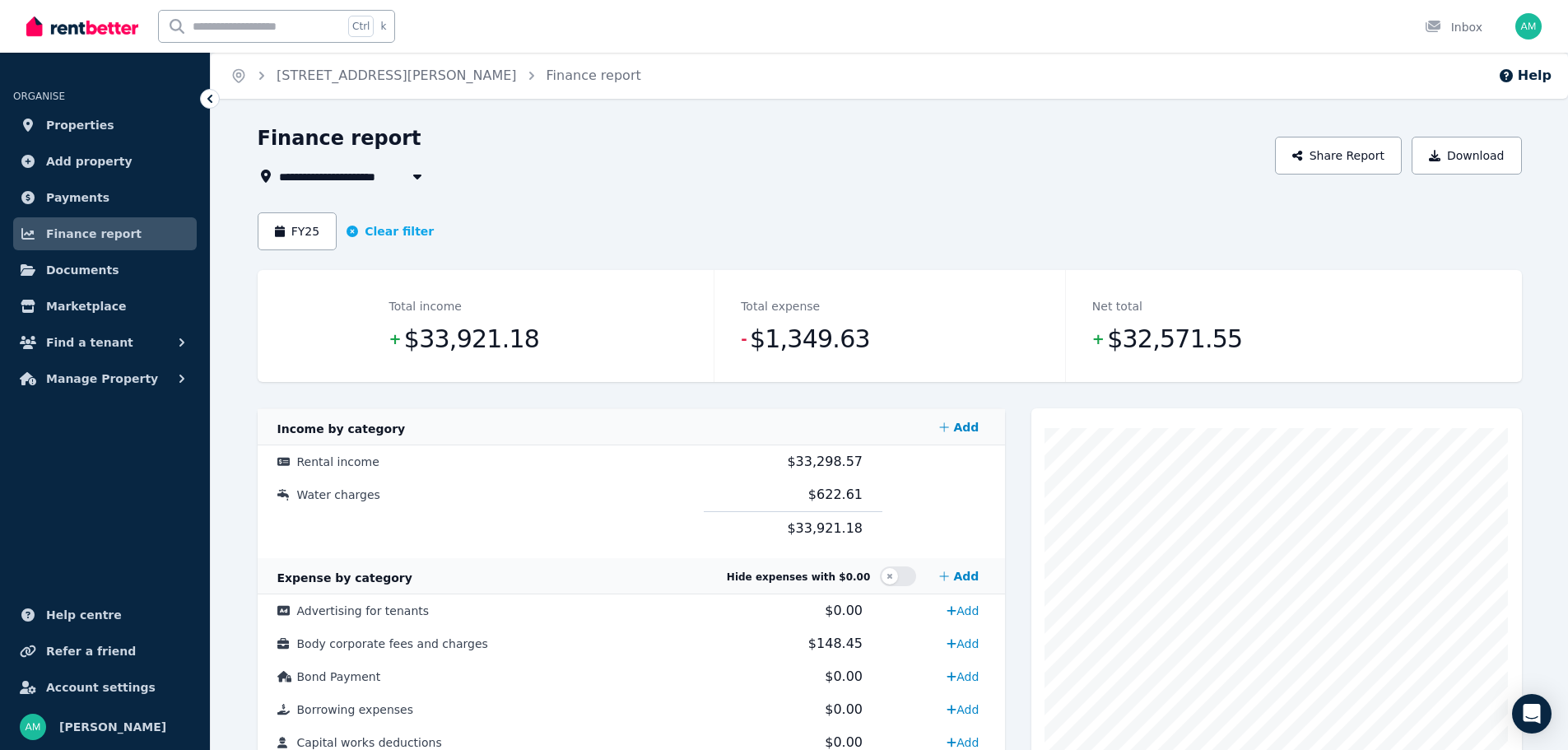
click at [349, 184] on span "[STREET_ADDRESS][PERSON_NAME]" at bounding box center [398, 175] width 239 height 19
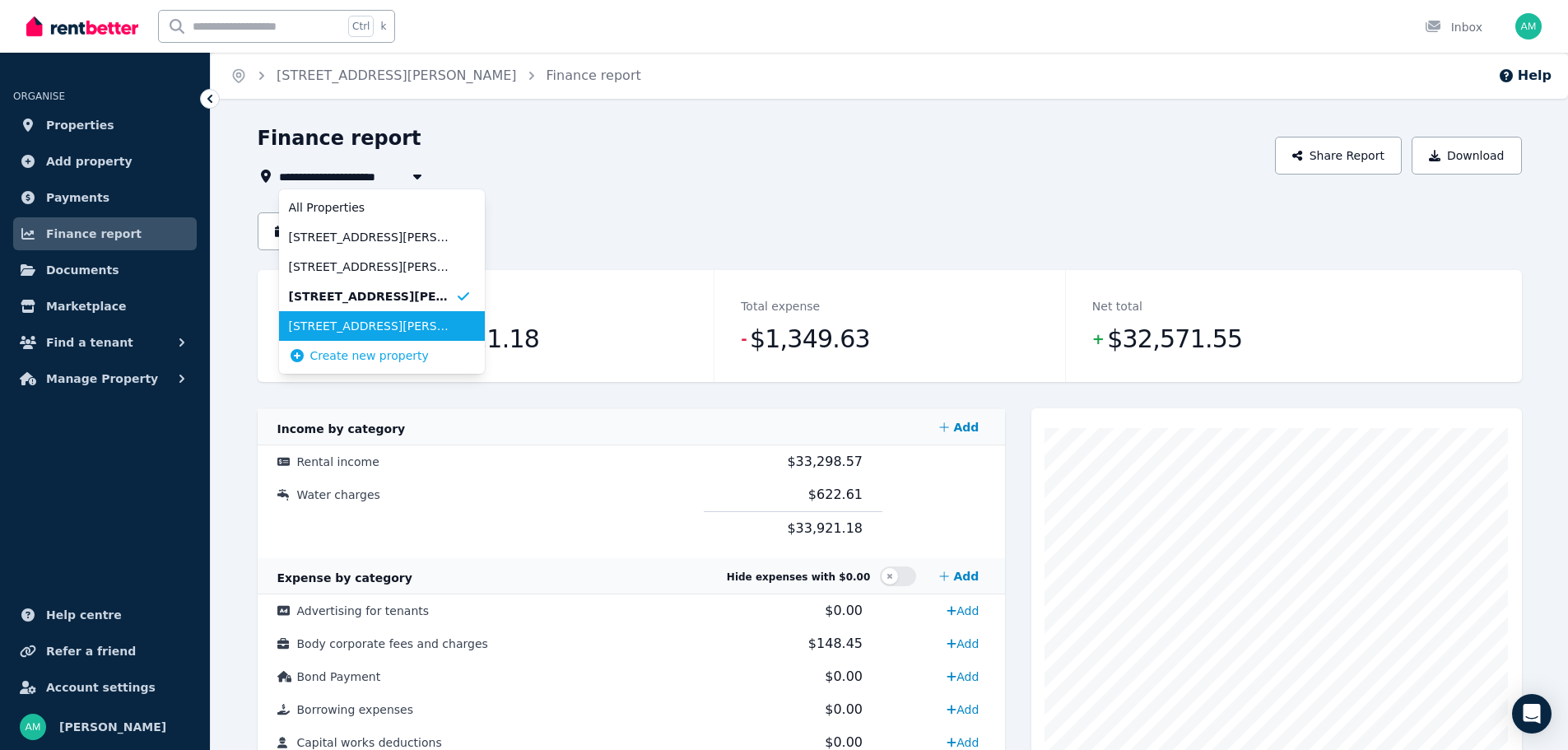
click at [342, 319] on span "[STREET_ADDRESS][PERSON_NAME][PERSON_NAME]" at bounding box center [372, 326] width 166 height 17
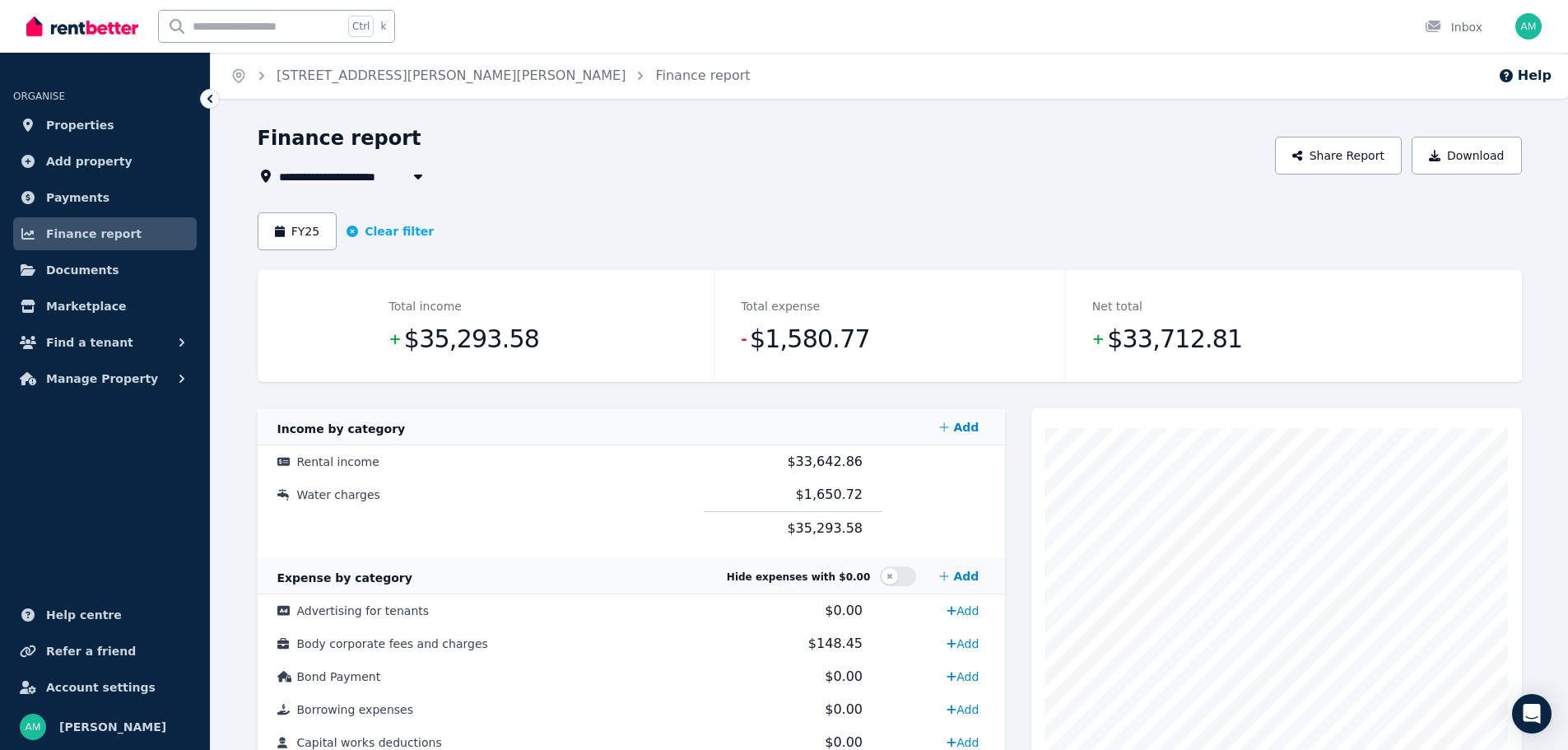
click at [339, 183] on span "[STREET_ADDRESS][PERSON_NAME][PERSON_NAME]" at bounding box center [447, 175] width 335 height 19
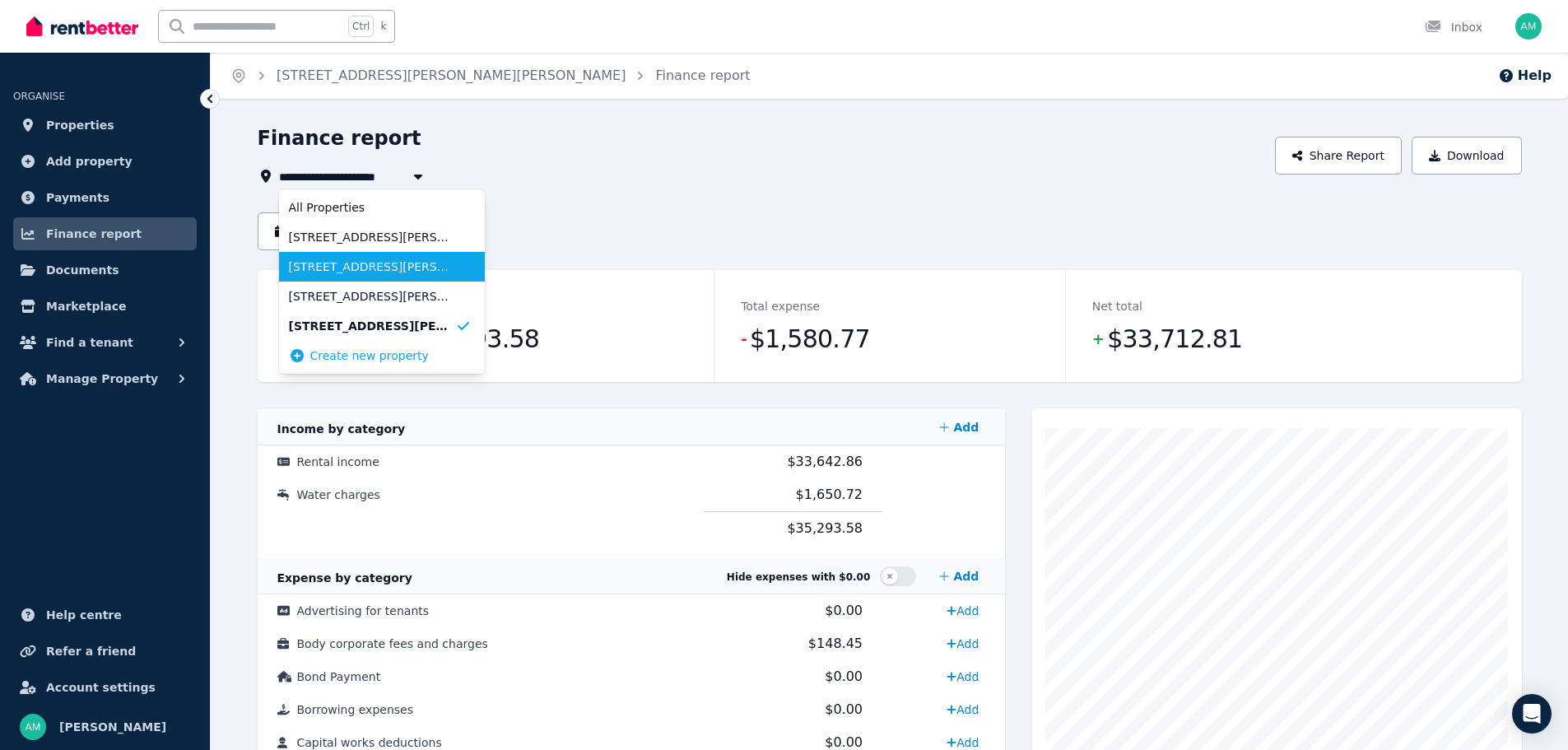
click at [324, 273] on span "[STREET_ADDRESS][PERSON_NAME]" at bounding box center [372, 267] width 166 height 17
type input "**********"
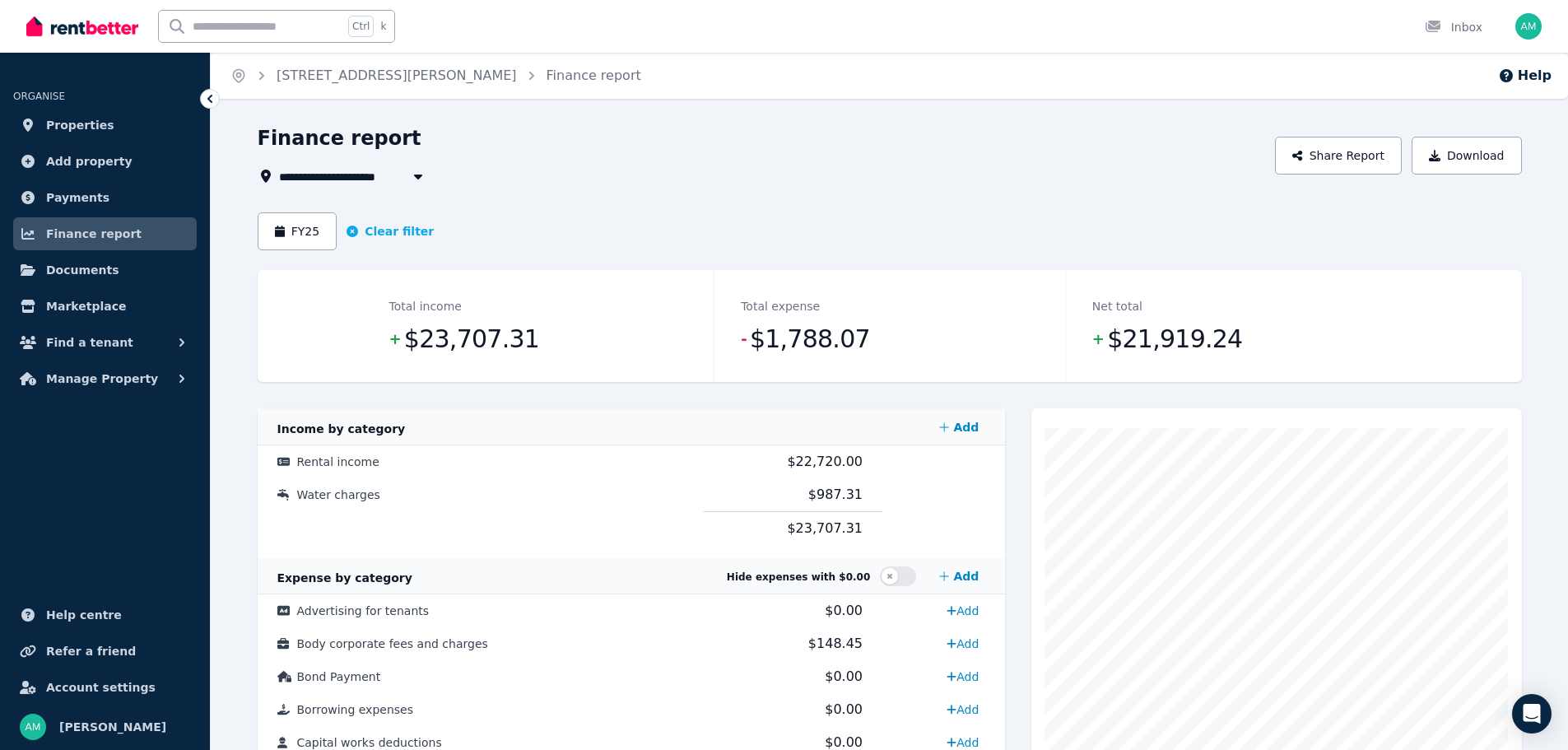
click at [870, 238] on div "FY25 Clear filter" at bounding box center [890, 231] width 1264 height 38
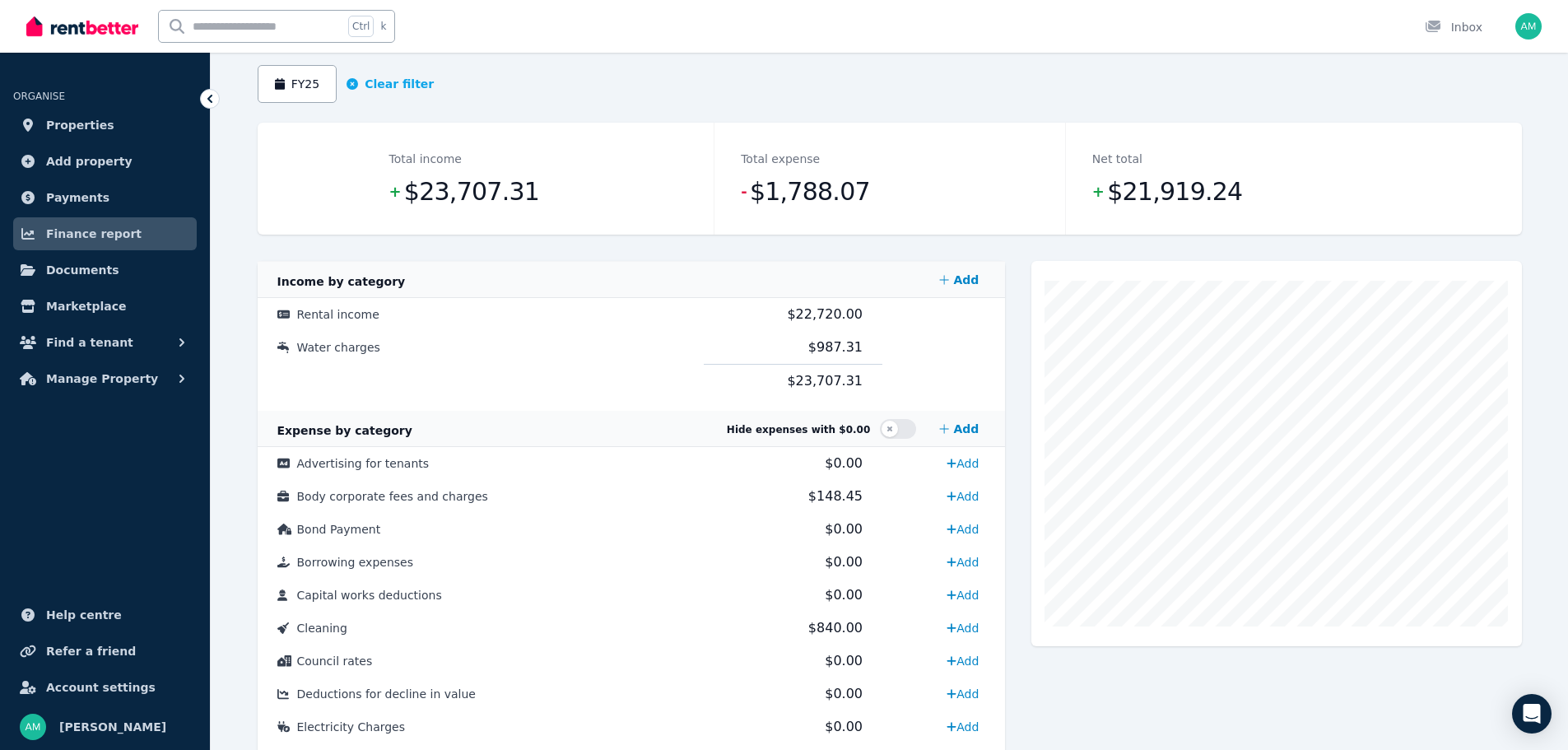
scroll to position [412, 0]
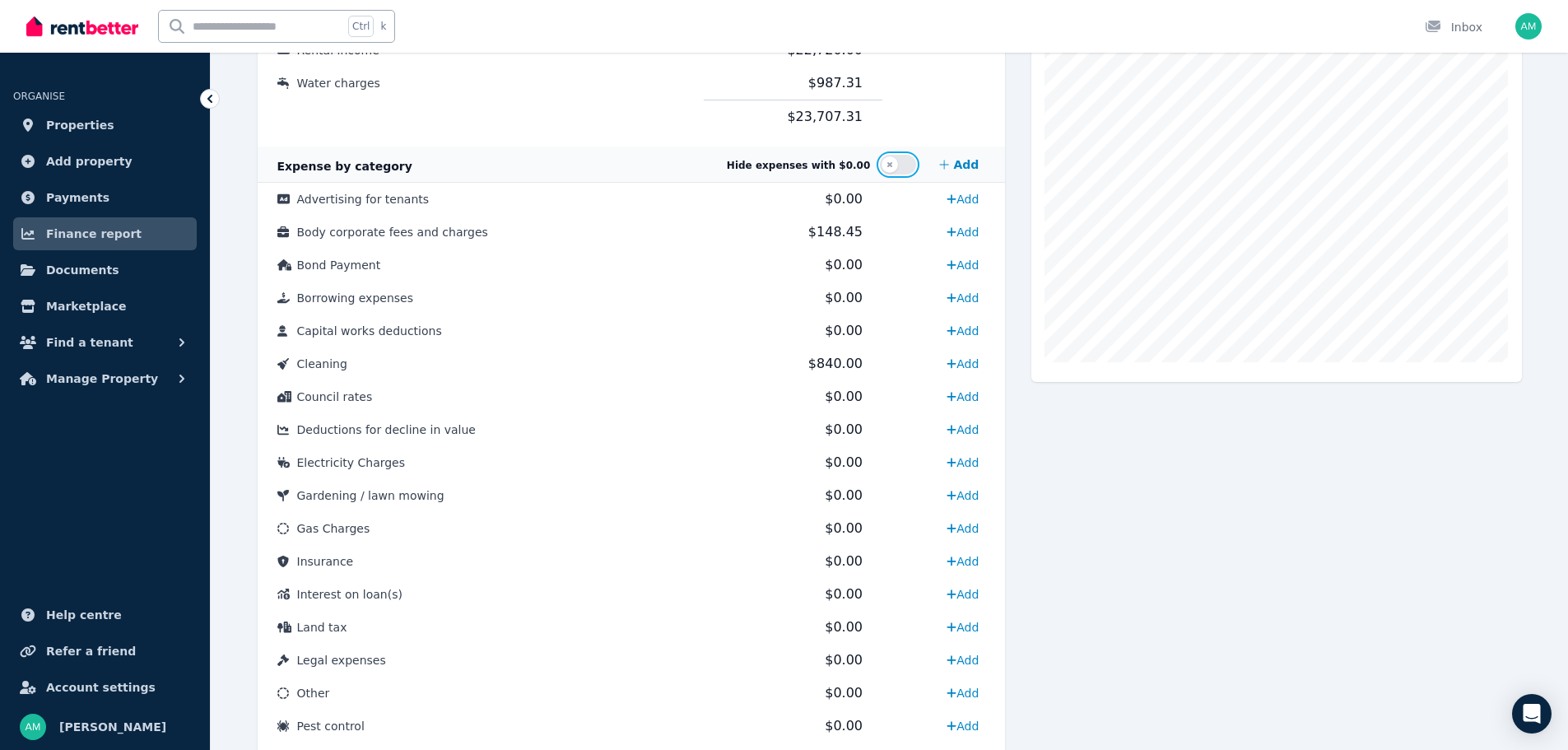
click at [901, 162] on button "button" at bounding box center [898, 164] width 36 height 19
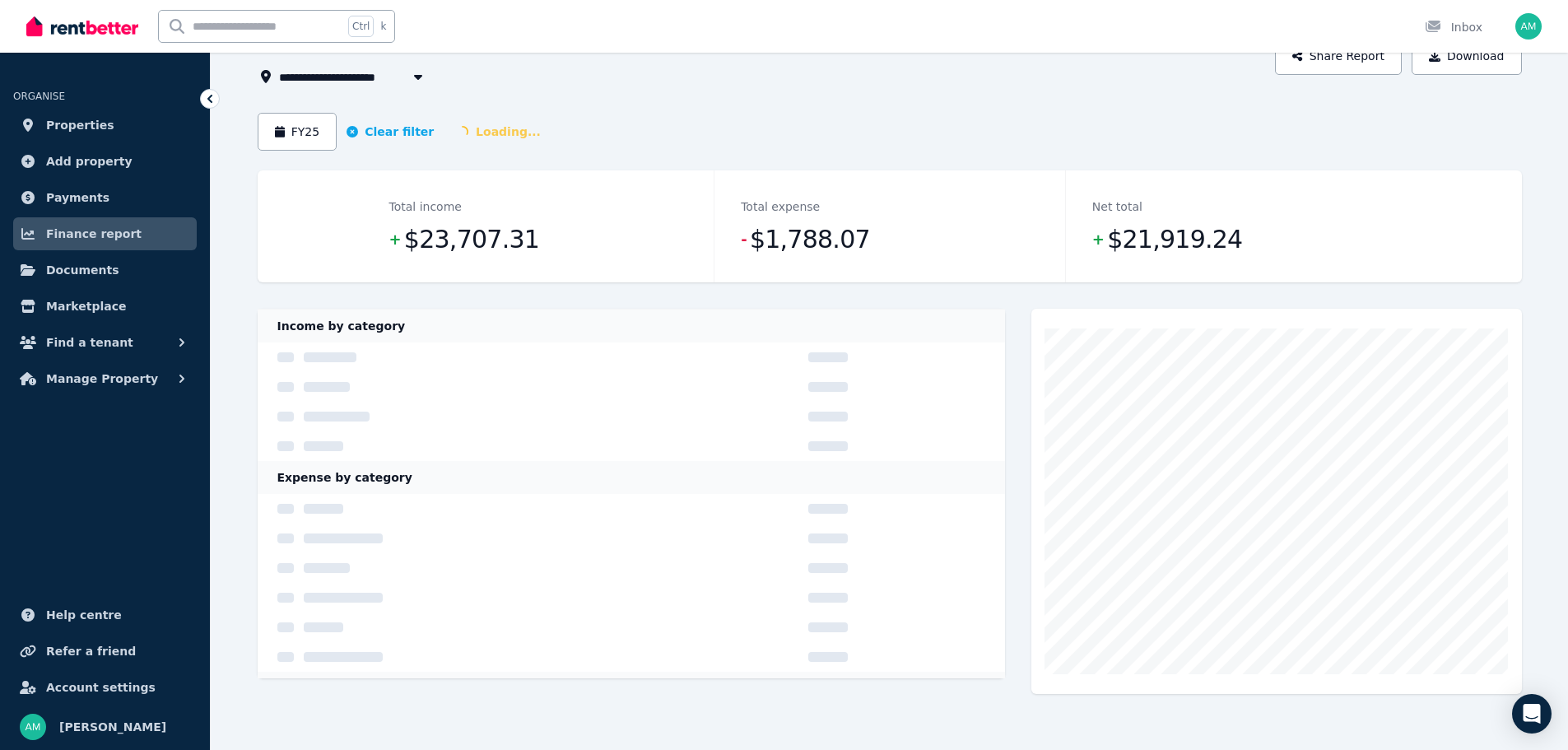
scroll to position [99, 0]
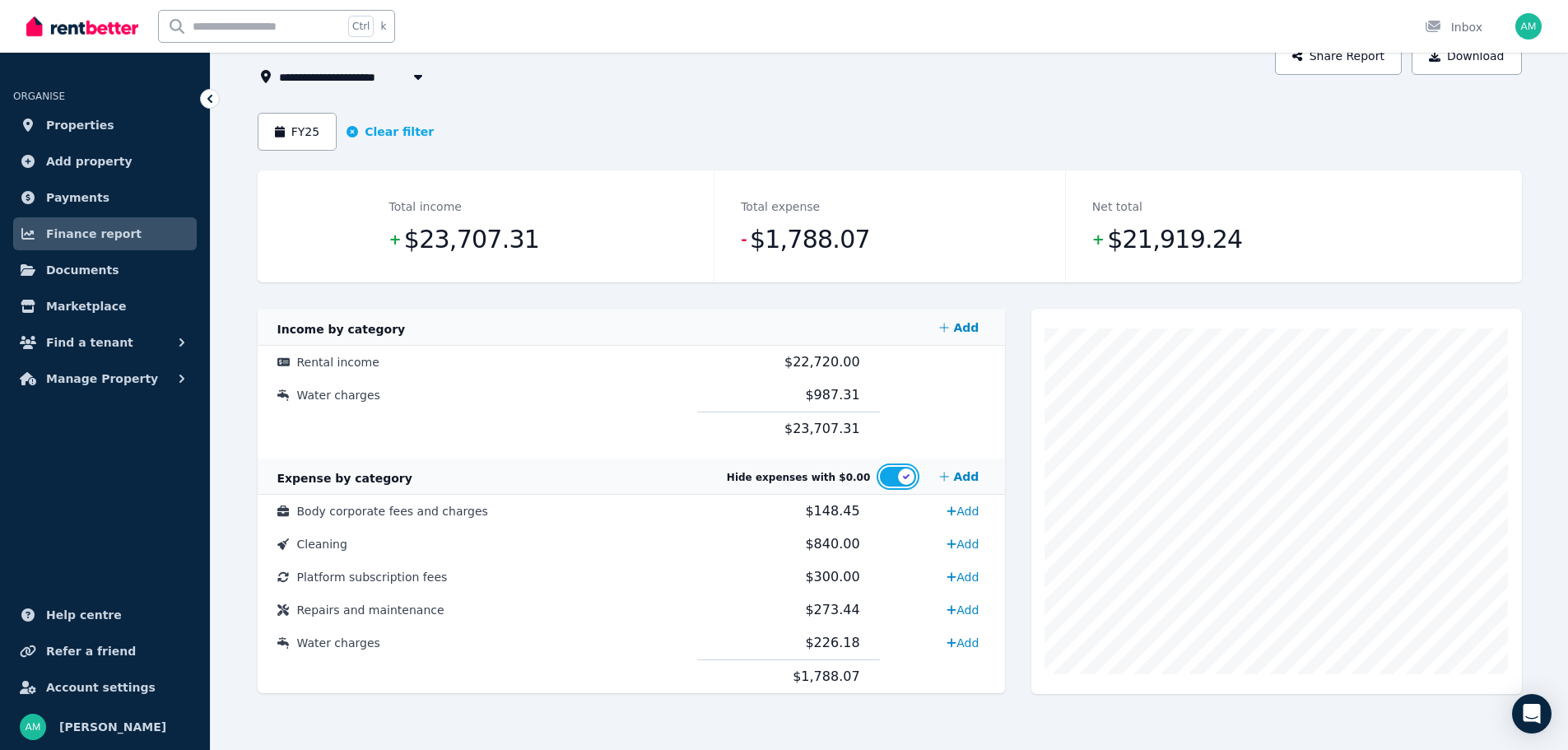
click at [908, 482] on button "button" at bounding box center [898, 477] width 36 height 19
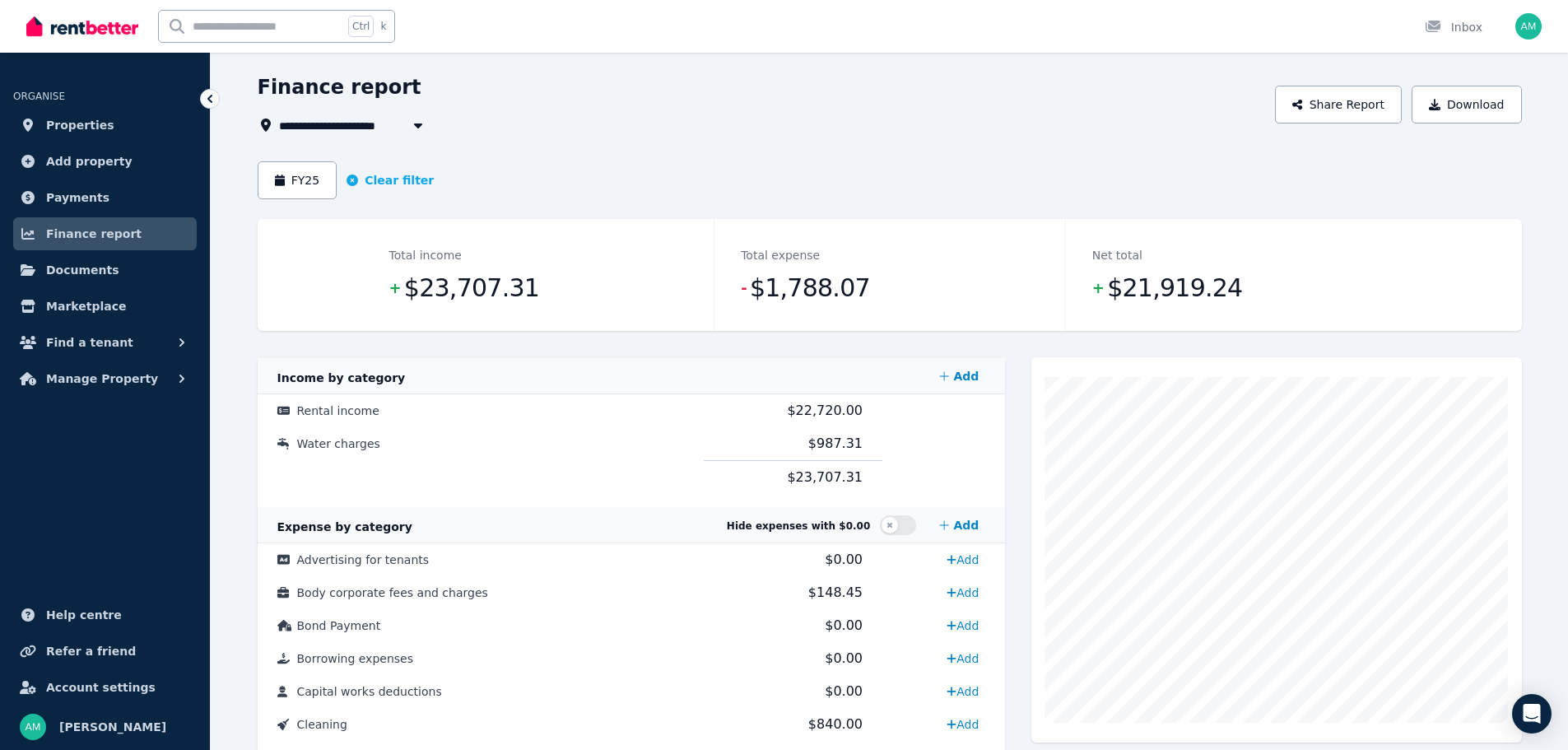
scroll to position [0, 0]
